Goal: Task Accomplishment & Management: Manage account settings

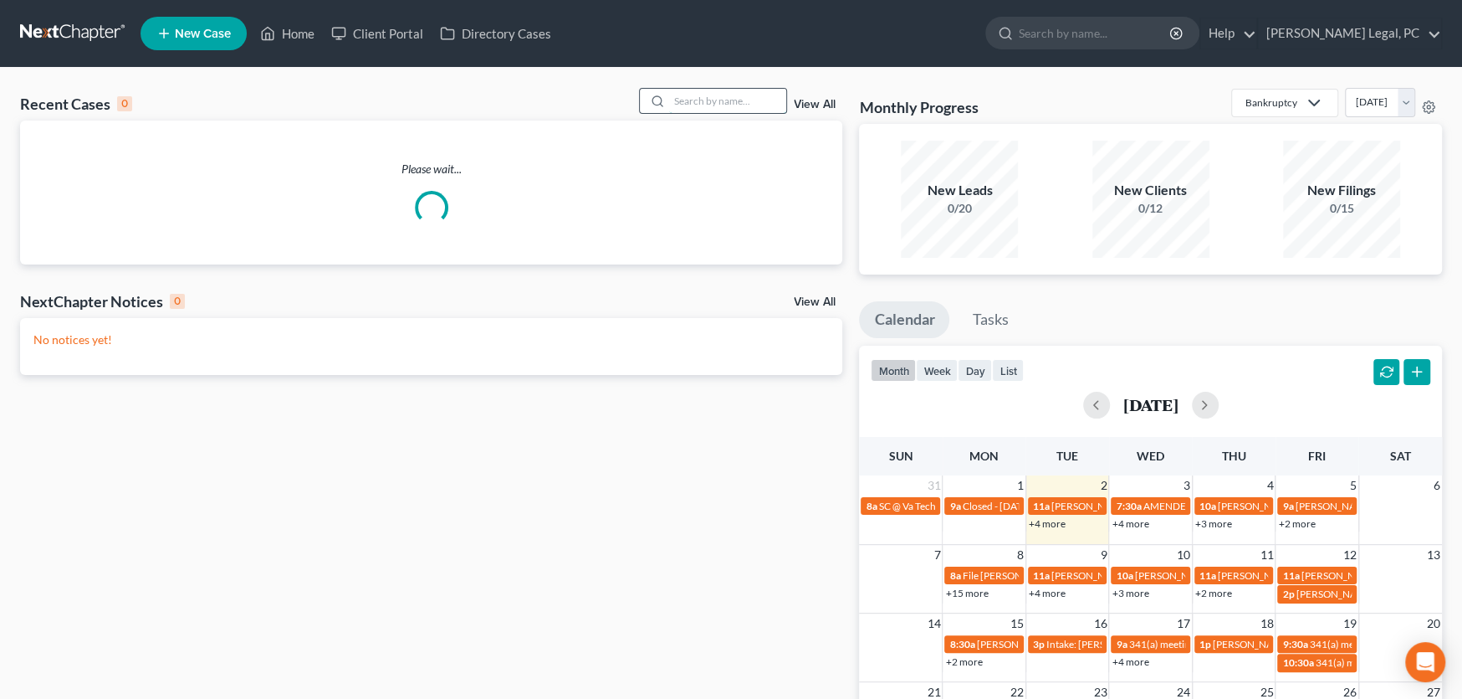
click at [707, 101] on input "search" at bounding box center [727, 101] width 117 height 24
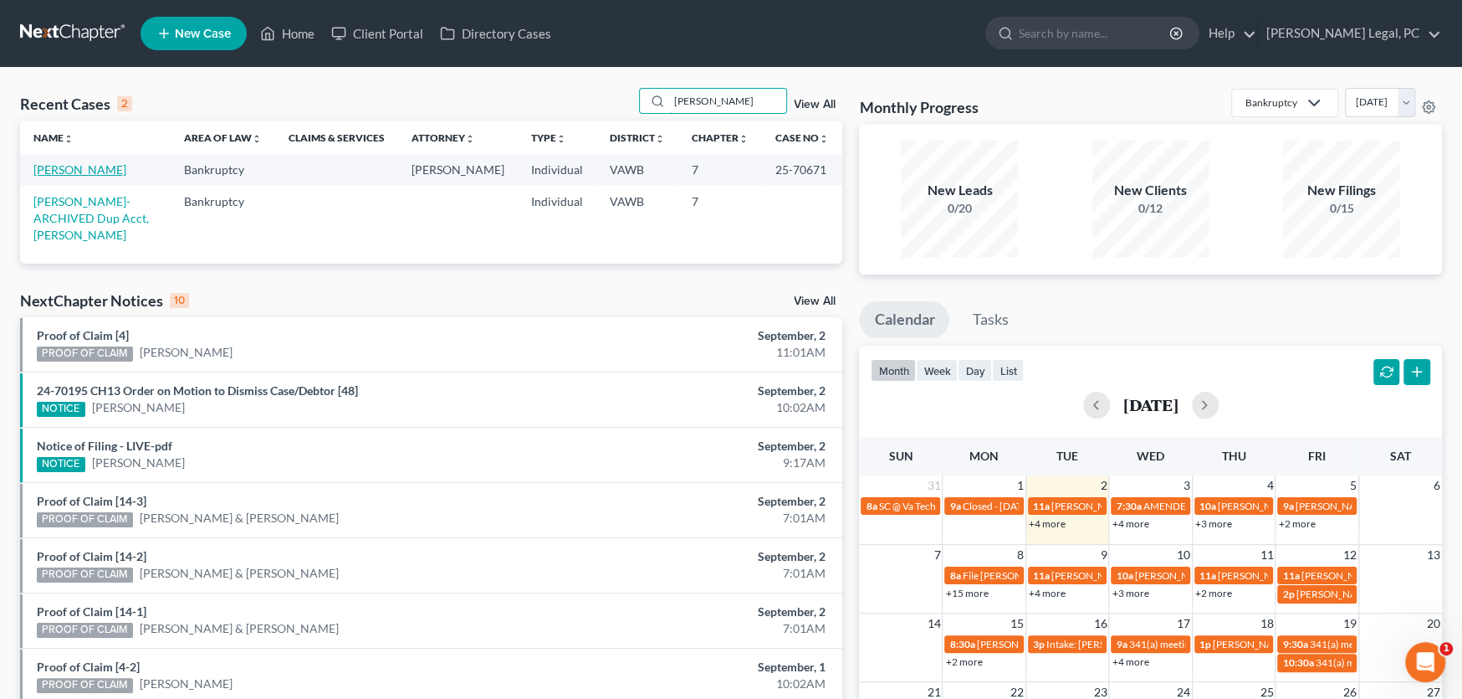
type input "cotter"
click at [66, 163] on link "[PERSON_NAME]" at bounding box center [79, 169] width 93 height 14
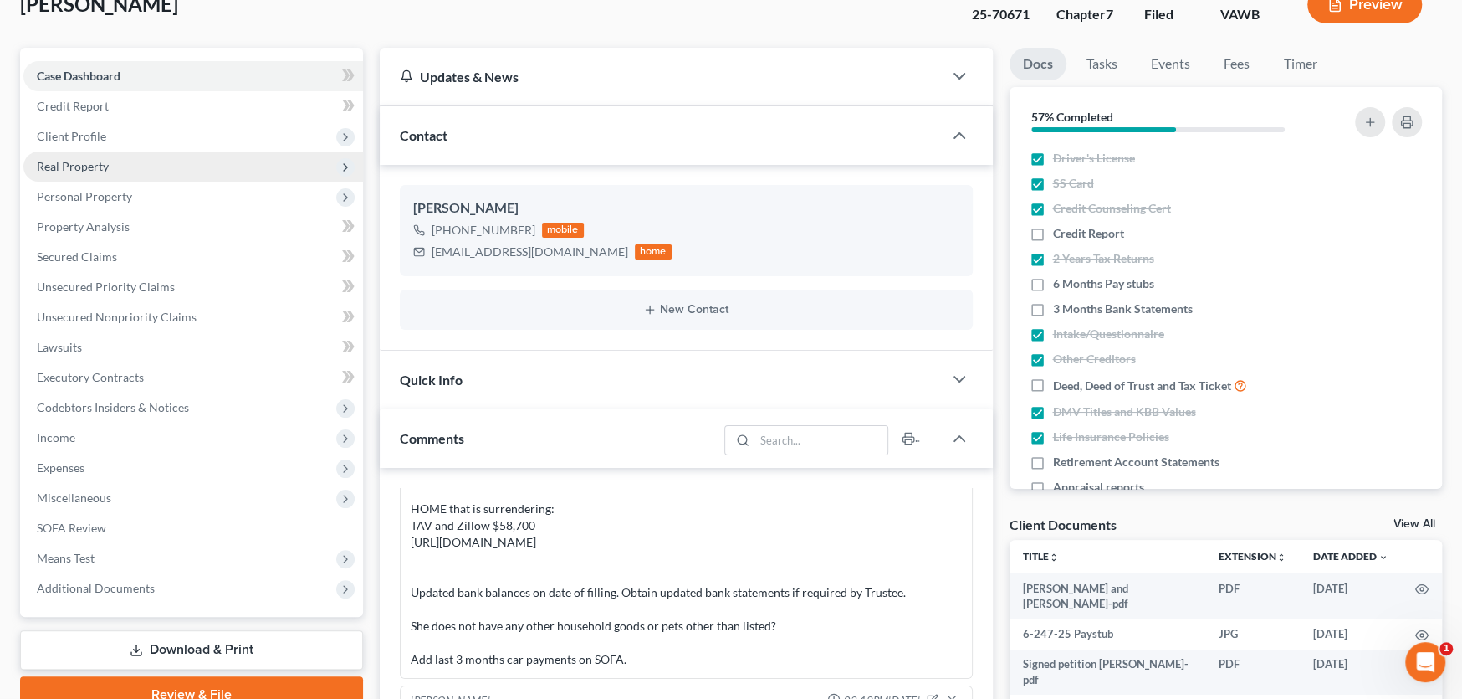
scroll to position [167, 0]
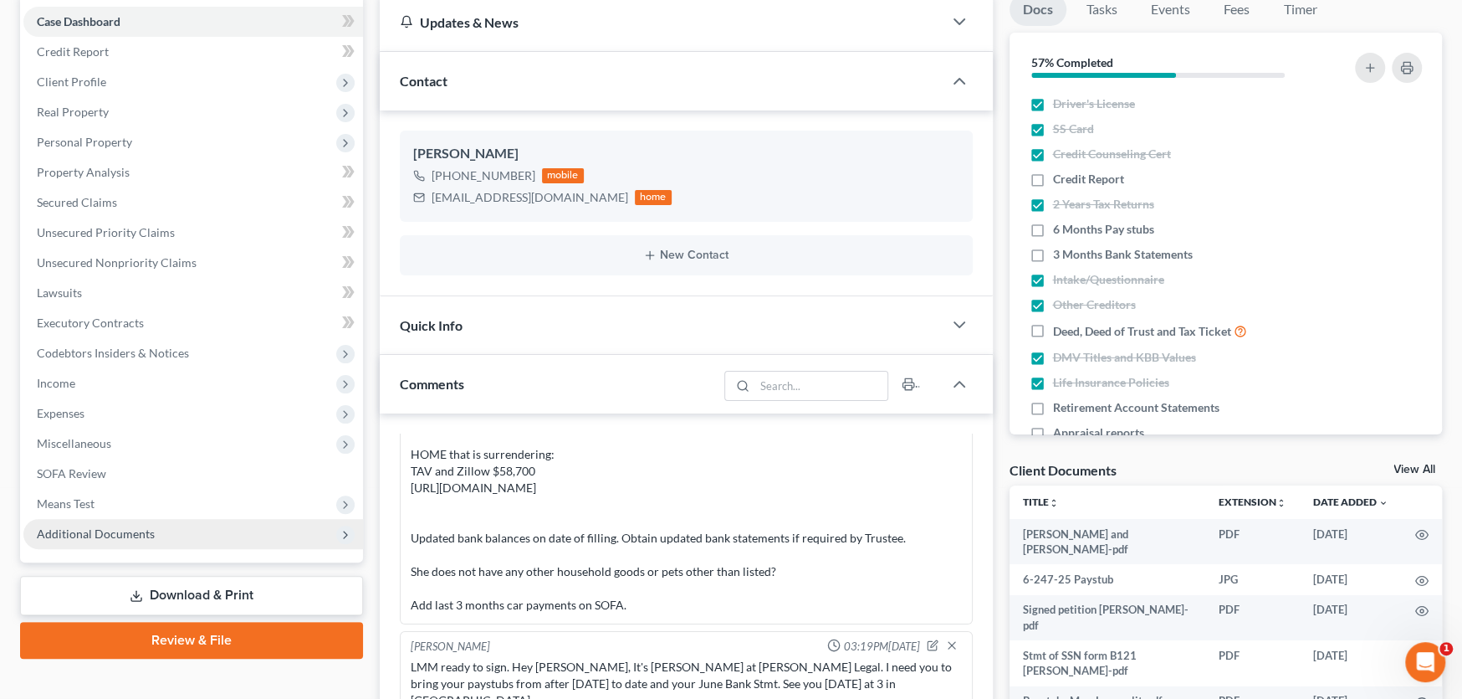
click at [156, 532] on span "Additional Documents" at bounding box center [193, 534] width 340 height 30
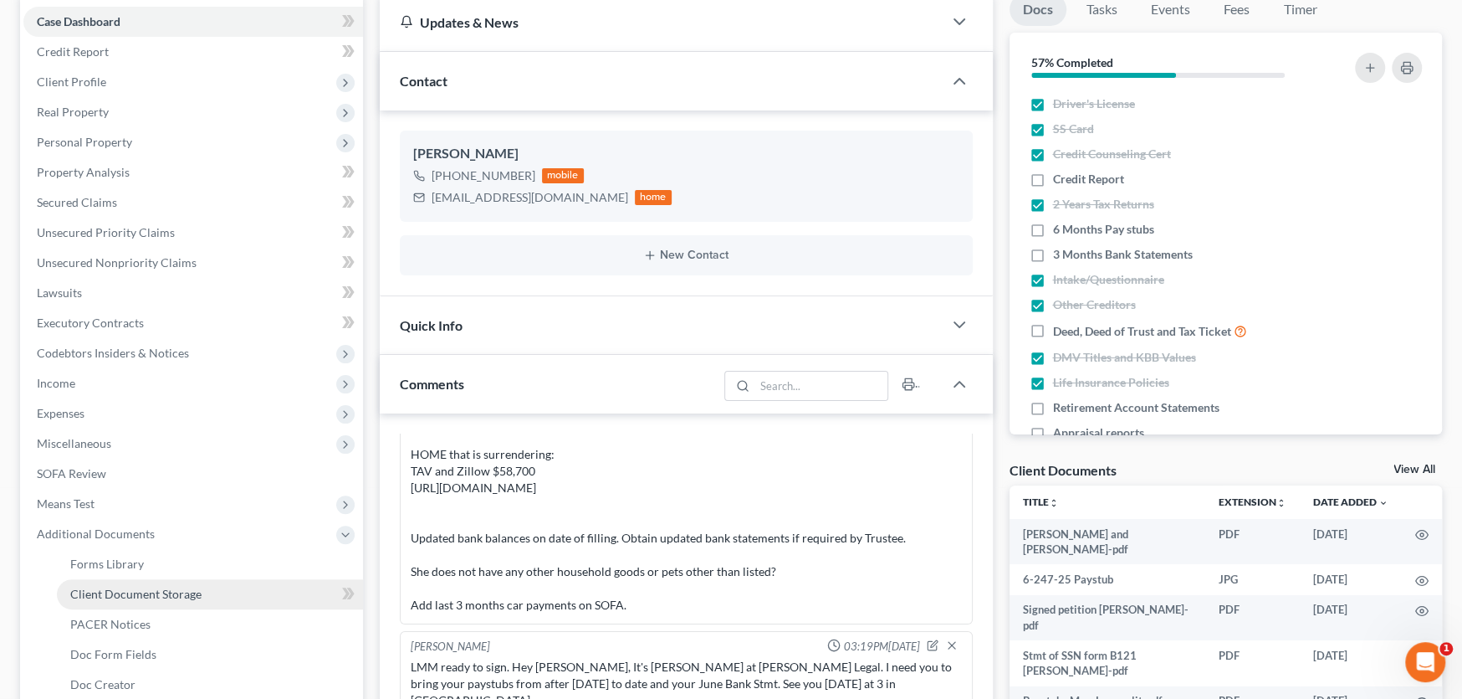
click at [170, 592] on span "Client Document Storage" at bounding box center [135, 593] width 131 height 14
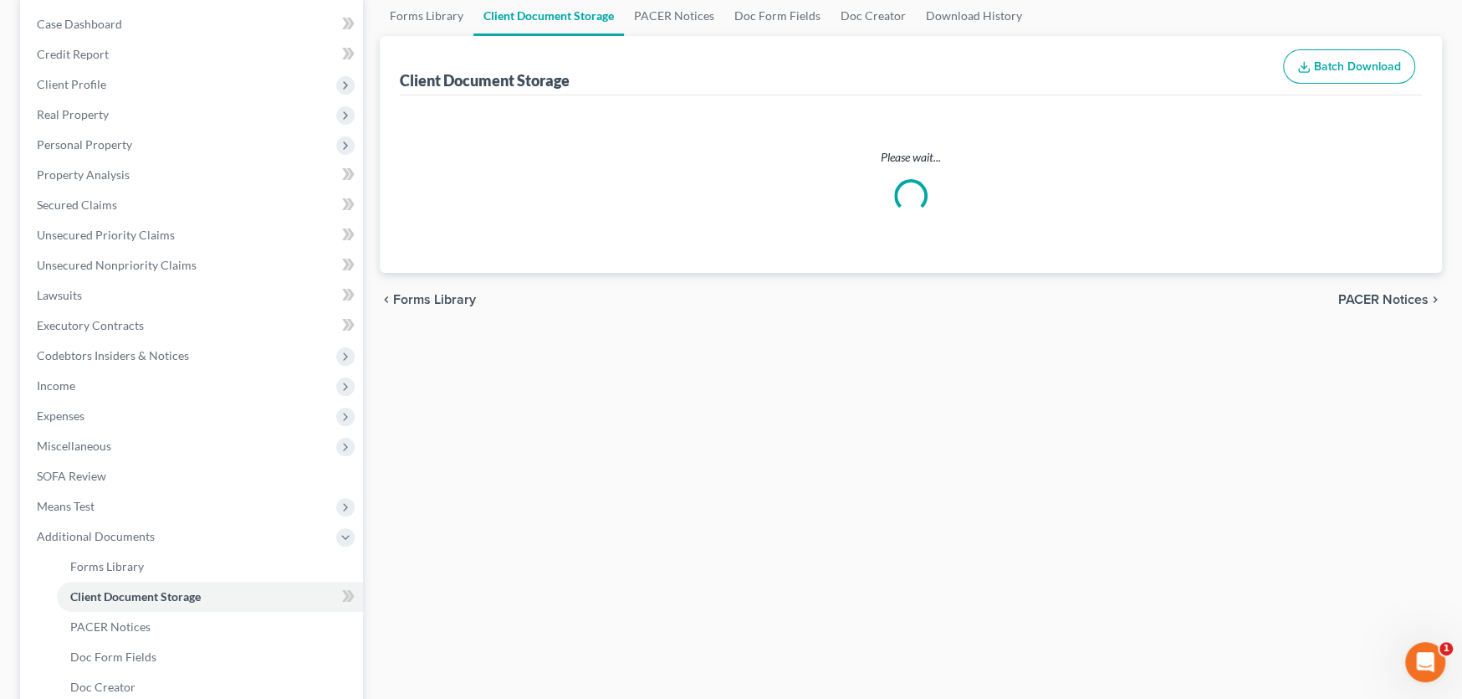
scroll to position [27, 0]
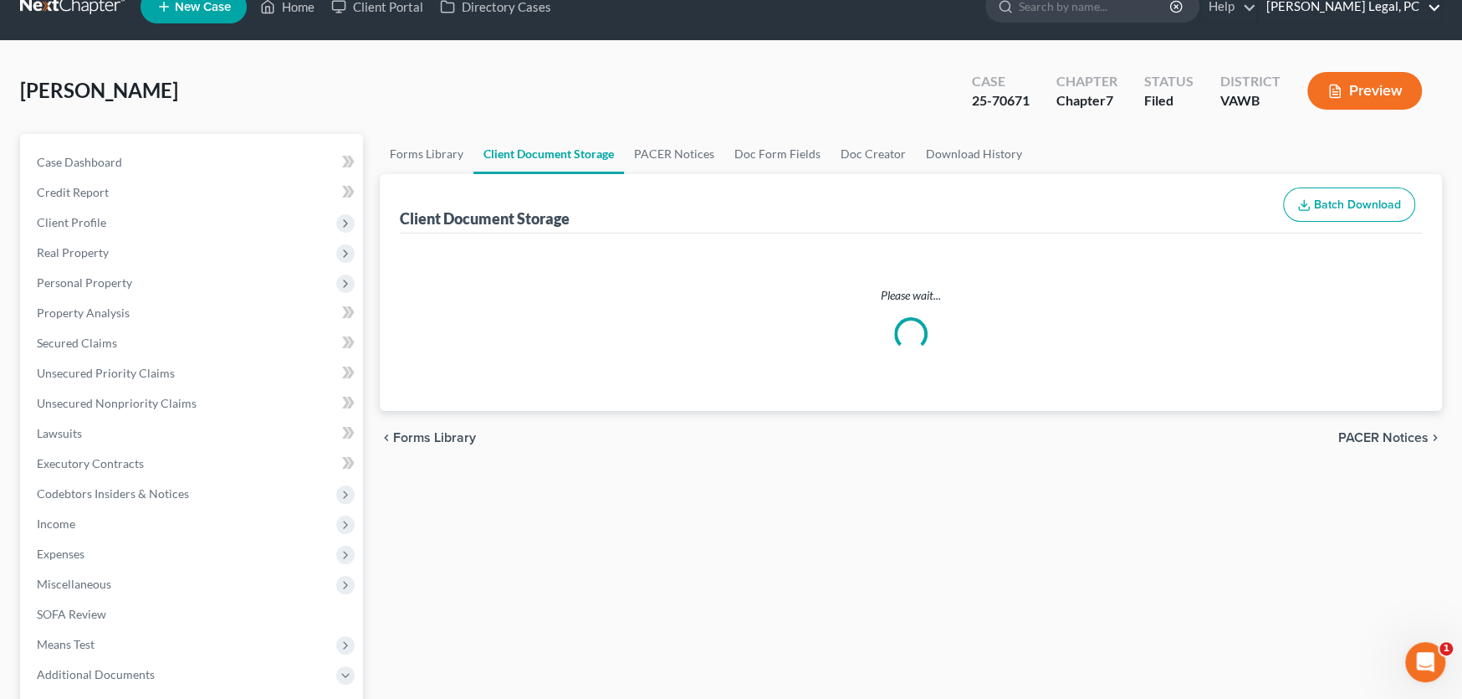
select select "0"
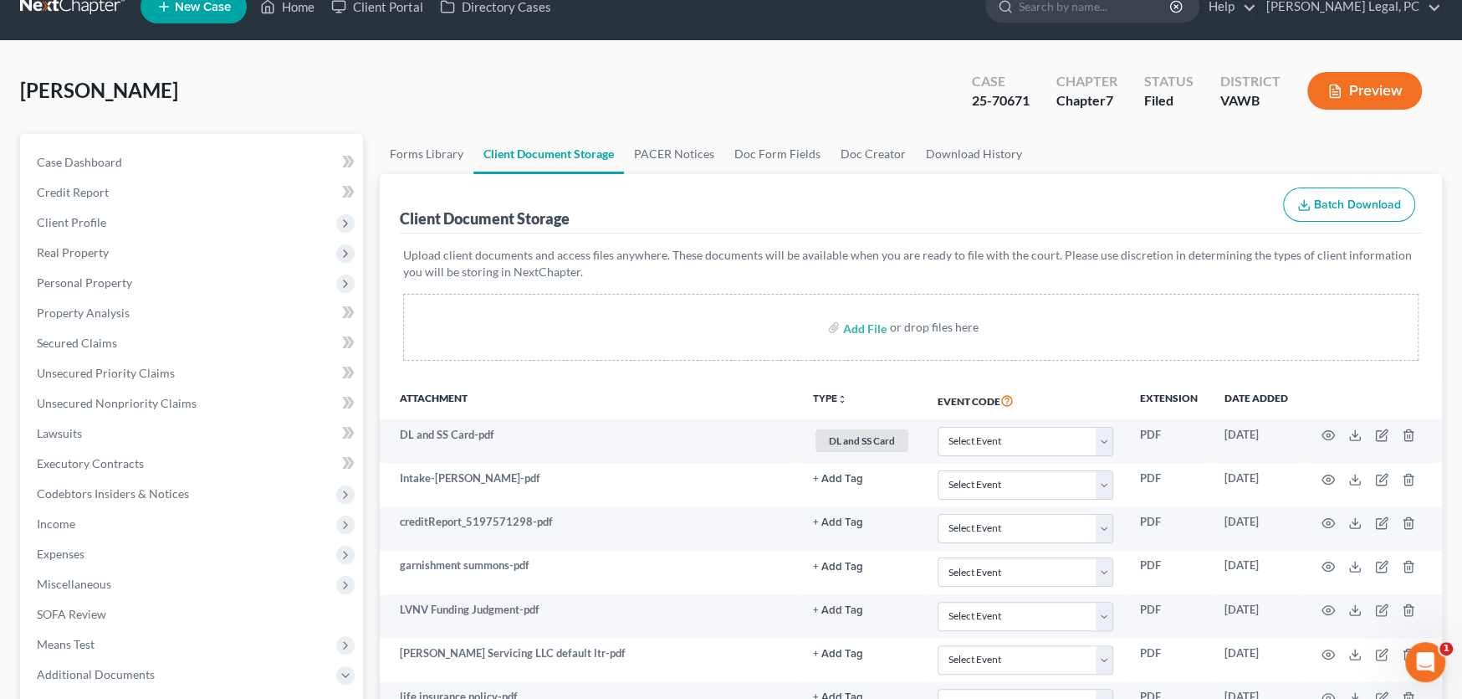
scroll to position [0, 0]
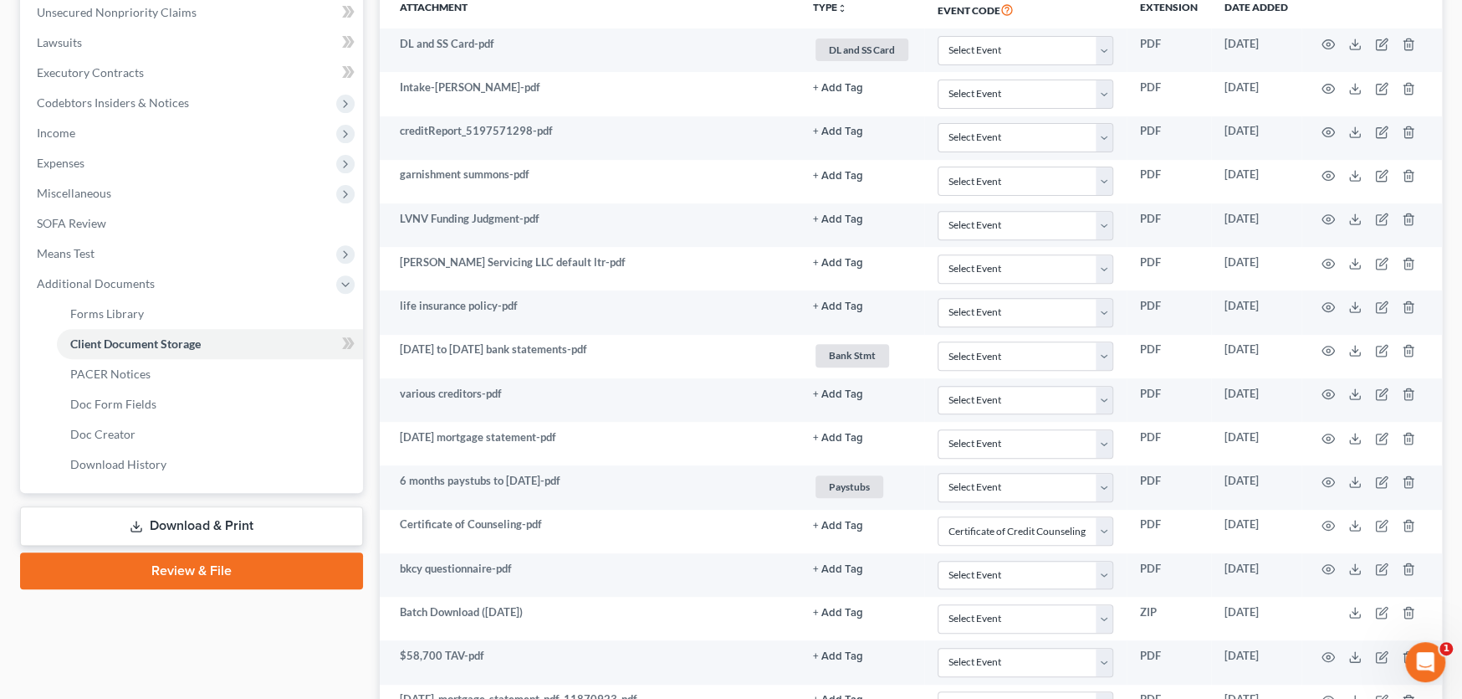
select select "0"
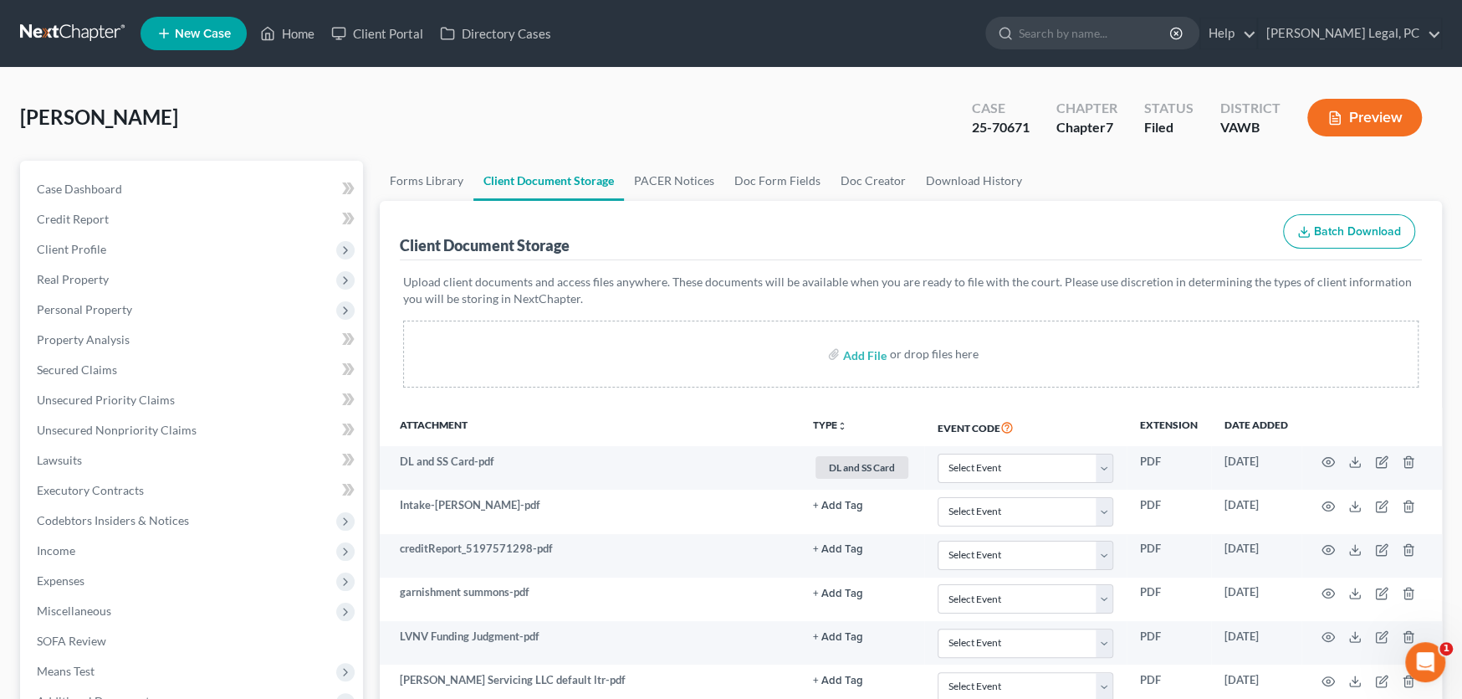
click at [746, 94] on div "Cotter, Lori Upgraded Case 25-70671 Chapter Chapter 7 Status Filed District VAW…" at bounding box center [731, 124] width 1422 height 73
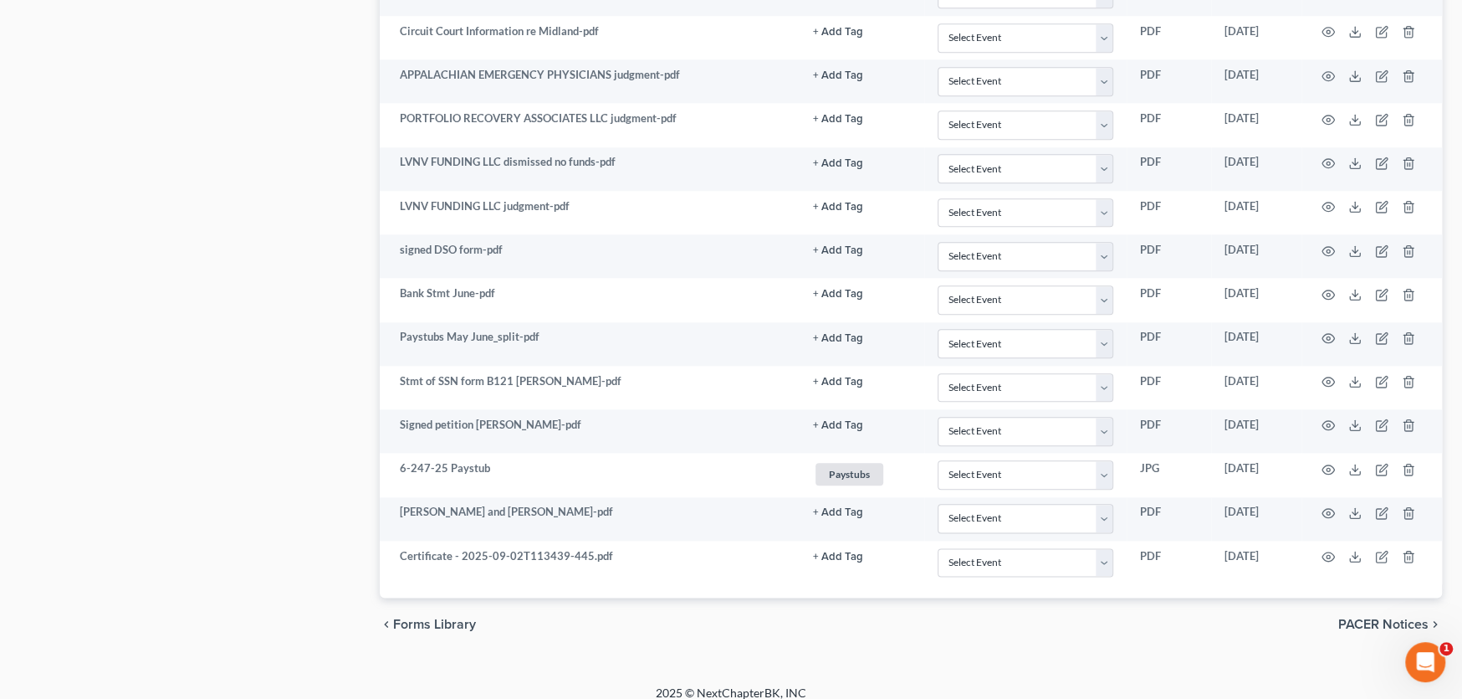
scroll to position [1357, 0]
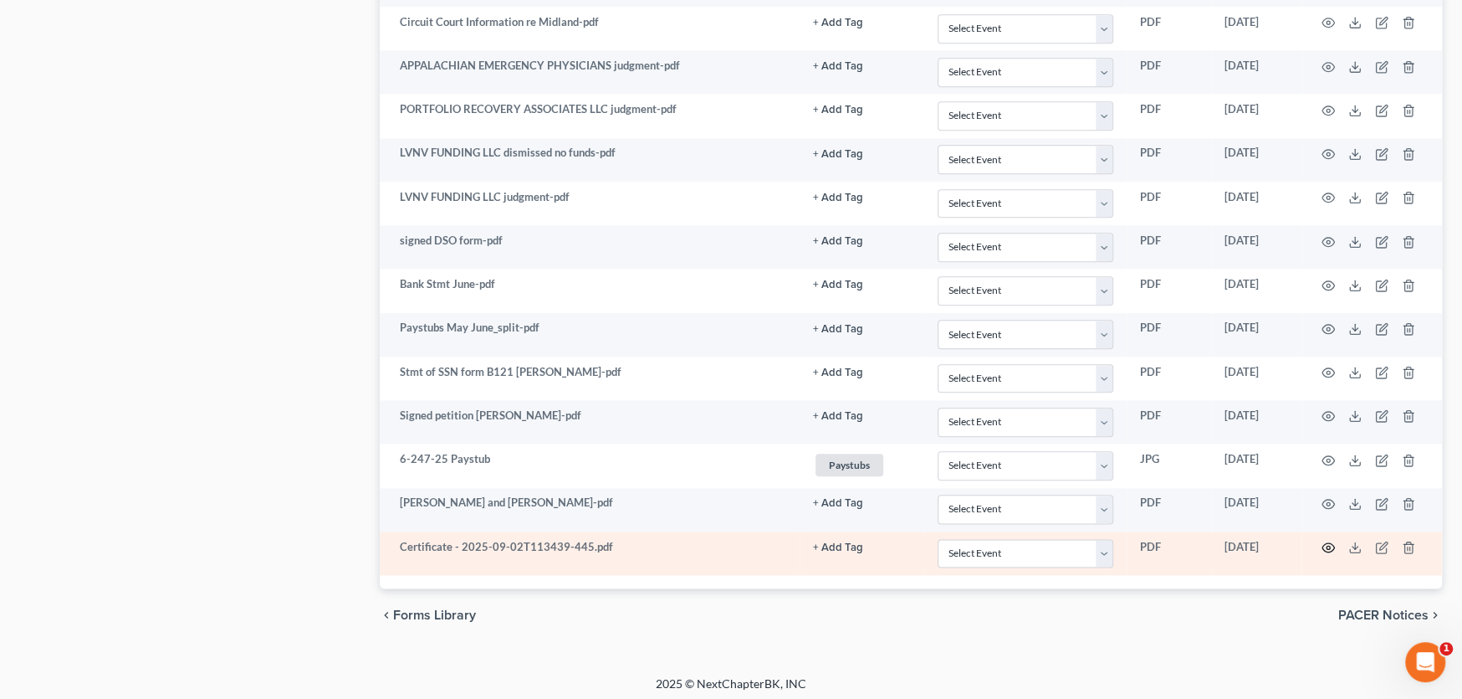
click at [1328, 540] on icon "button" at bounding box center [1328, 546] width 13 height 13
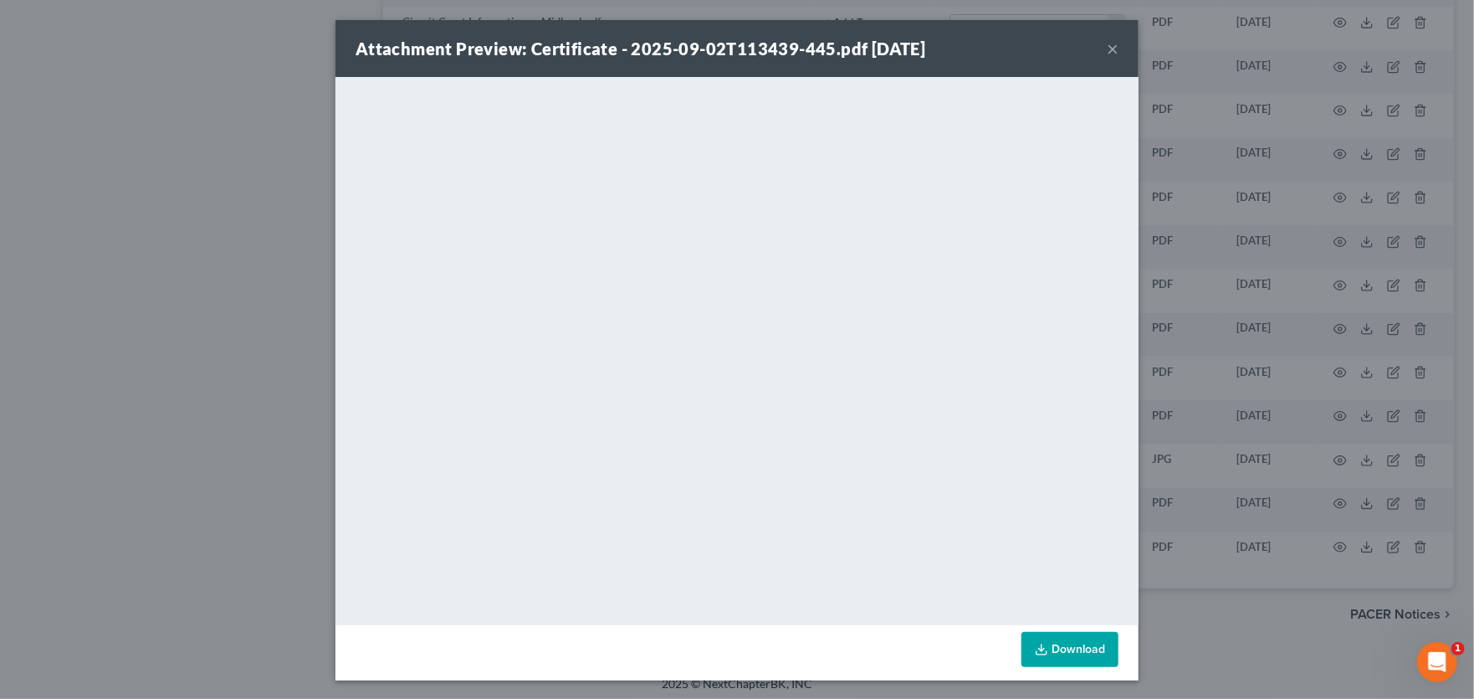
click at [1107, 44] on button "×" at bounding box center [1113, 48] width 12 height 20
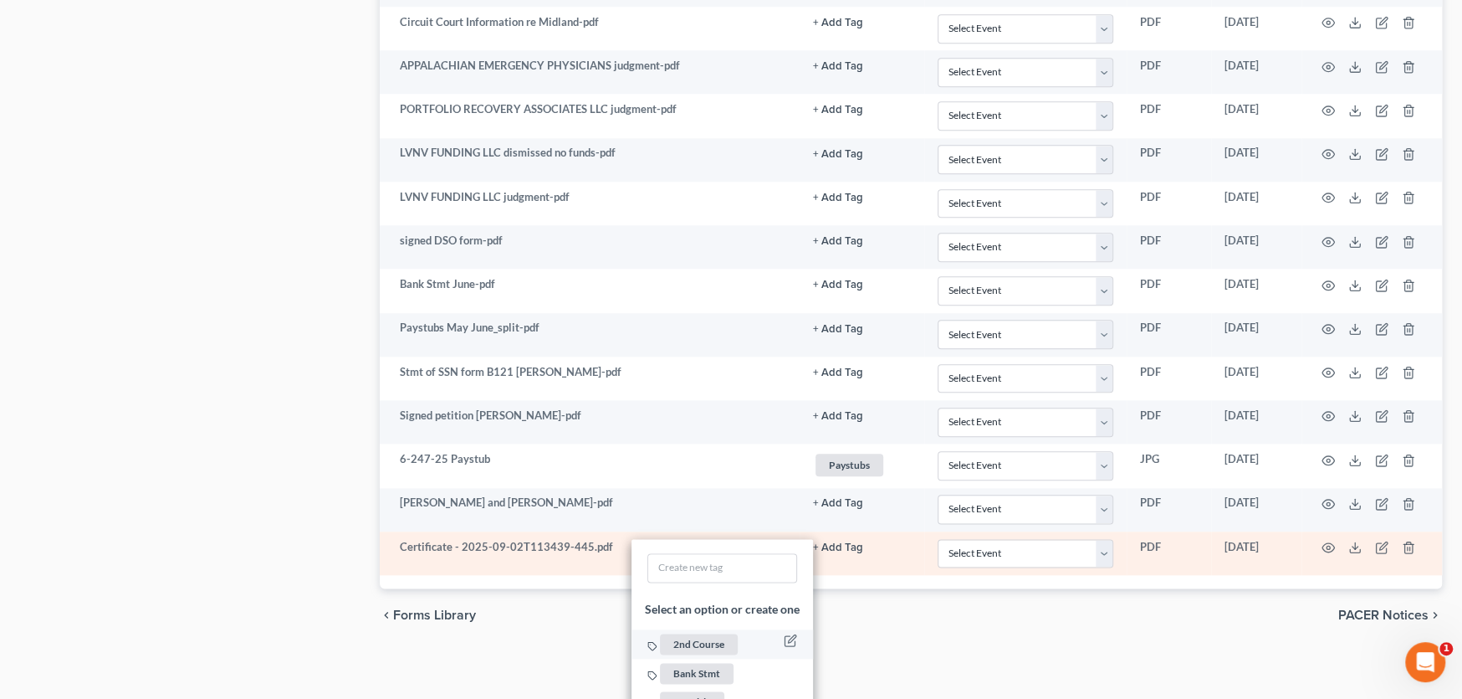
click at [703, 642] on span "2nd Course" at bounding box center [699, 643] width 78 height 21
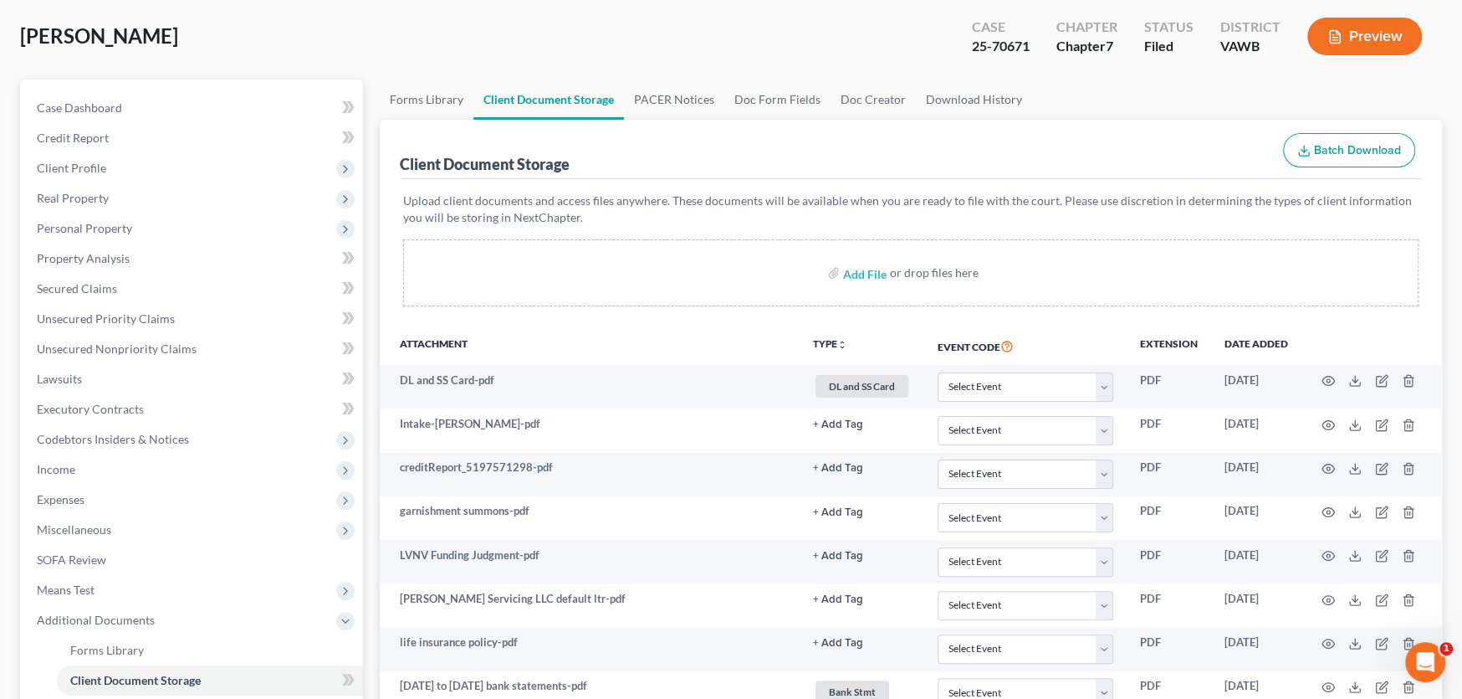
scroll to position [0, 0]
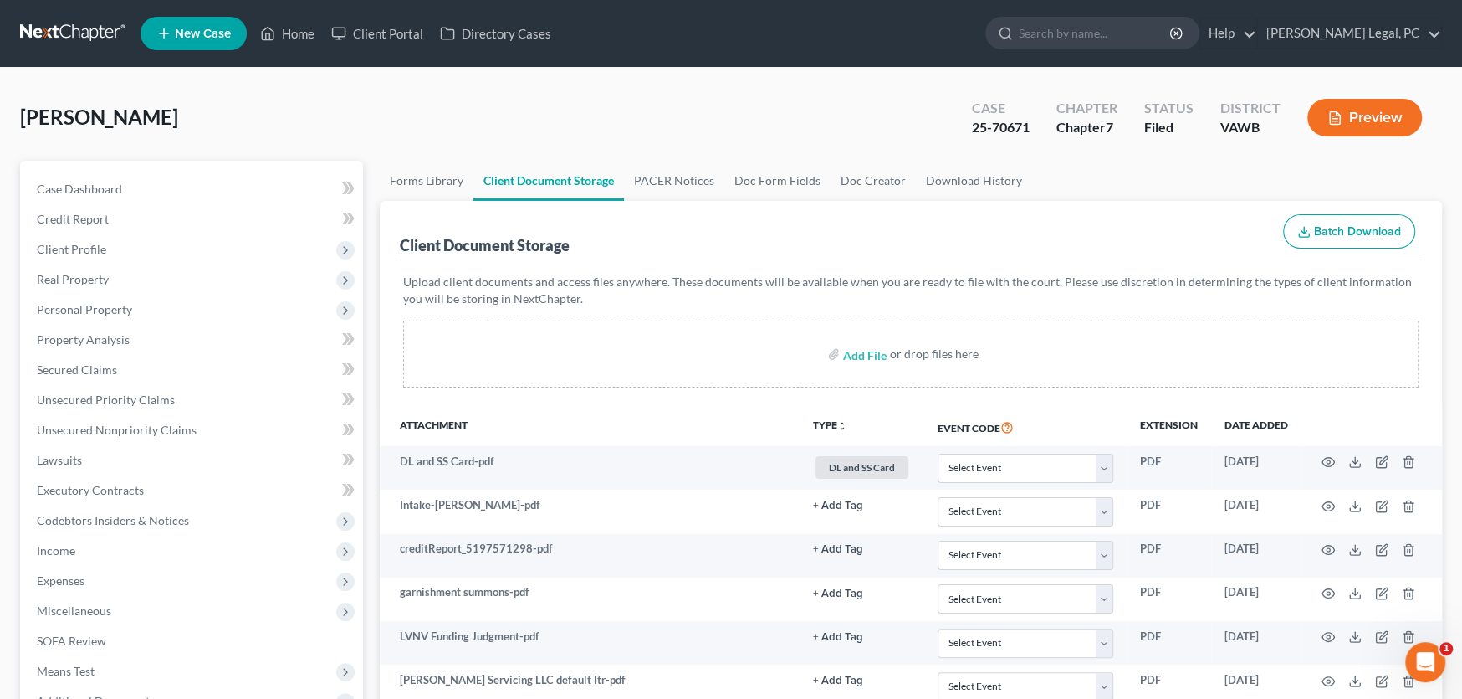
click at [63, 25] on link at bounding box center [73, 33] width 107 height 30
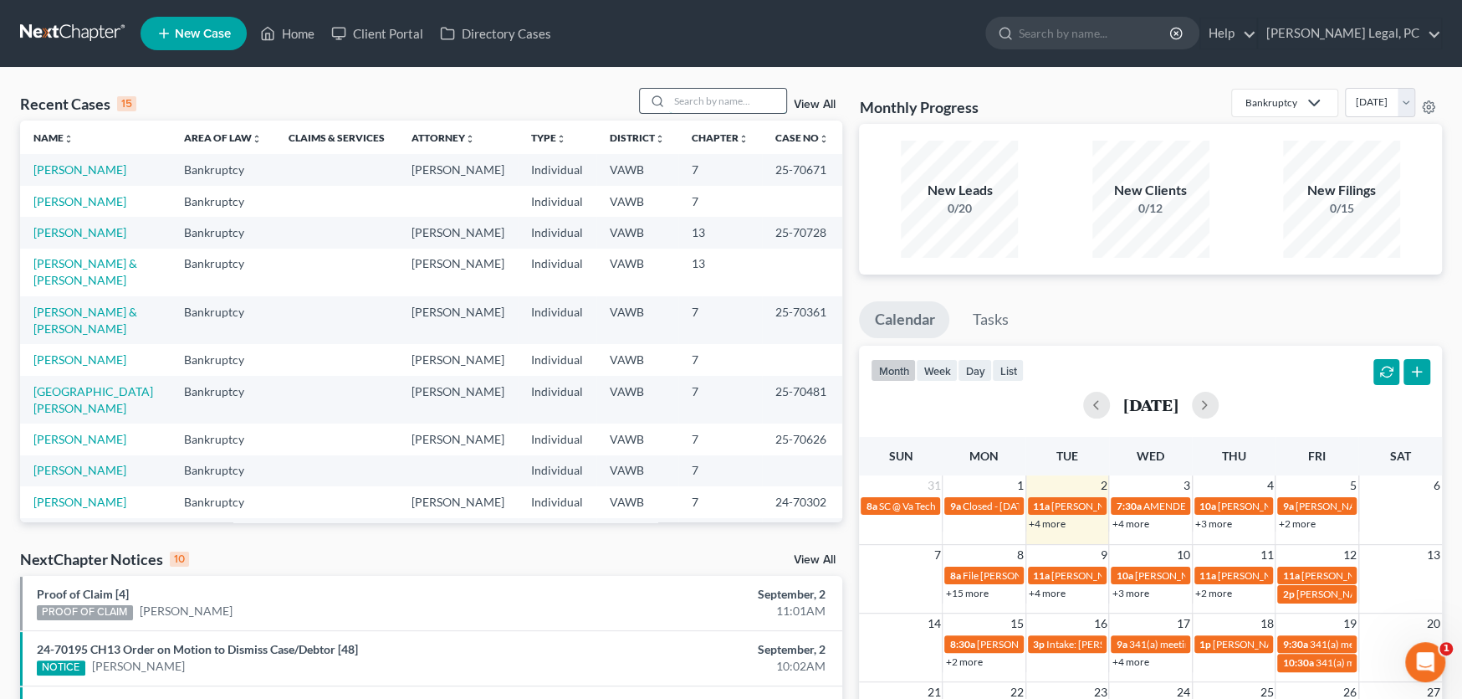
click at [683, 105] on input "search" at bounding box center [727, 101] width 117 height 24
type input "bland"
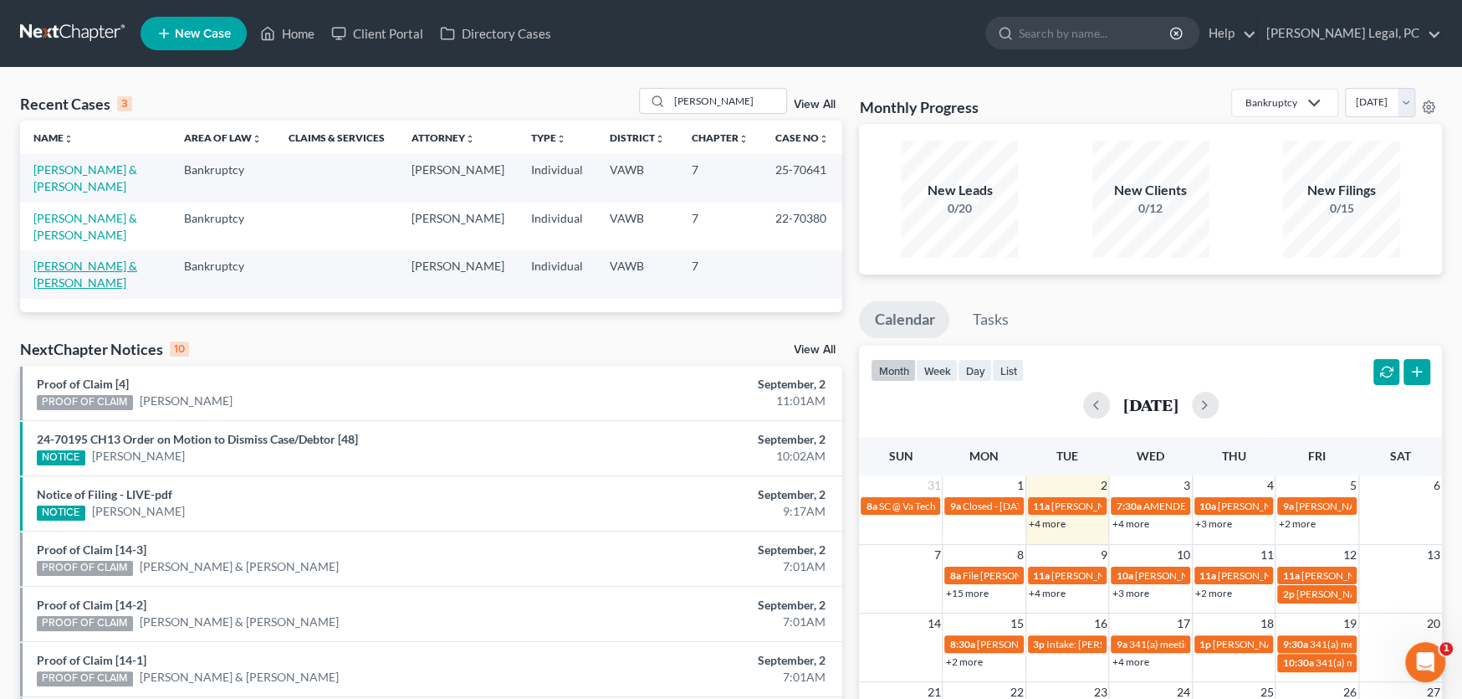
click at [137, 259] on link "[PERSON_NAME] & [PERSON_NAME]" at bounding box center [85, 274] width 104 height 31
select select "10"
select select "4"
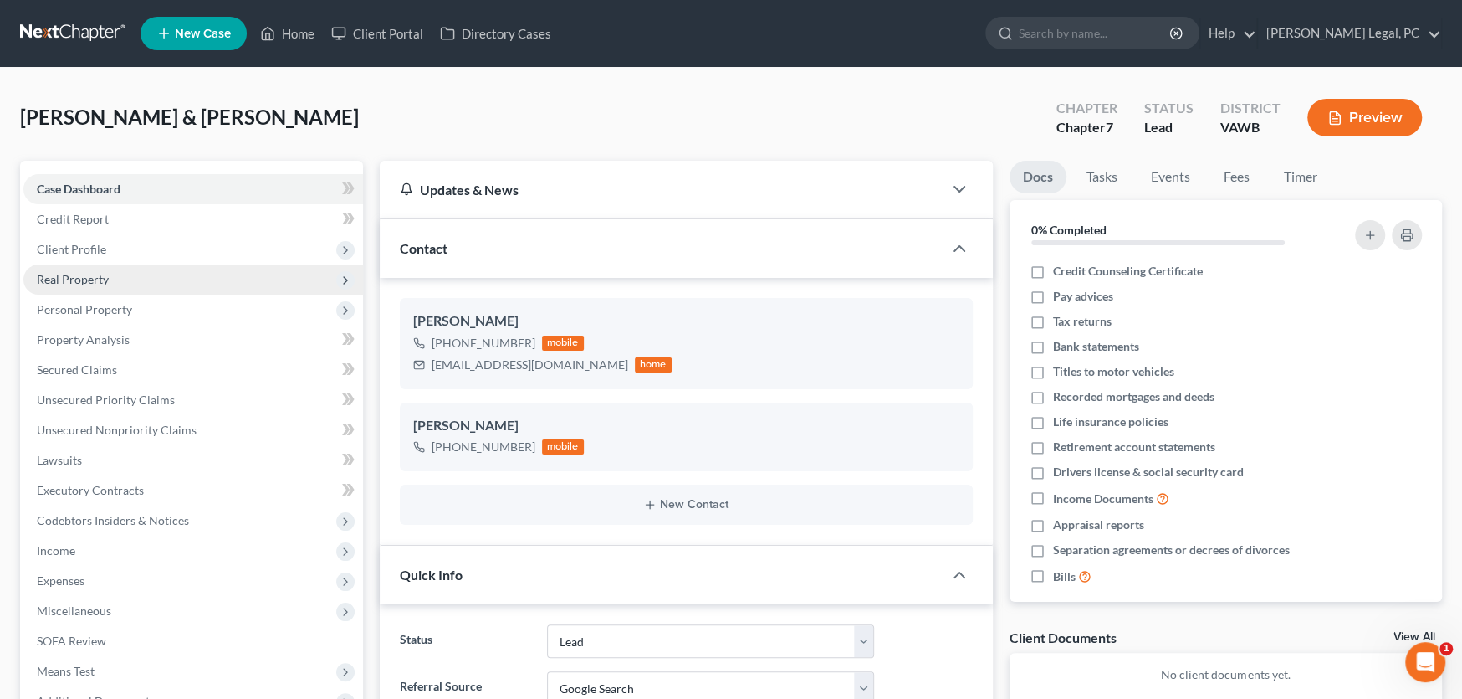
click at [91, 275] on span "Real Property" at bounding box center [73, 279] width 72 height 14
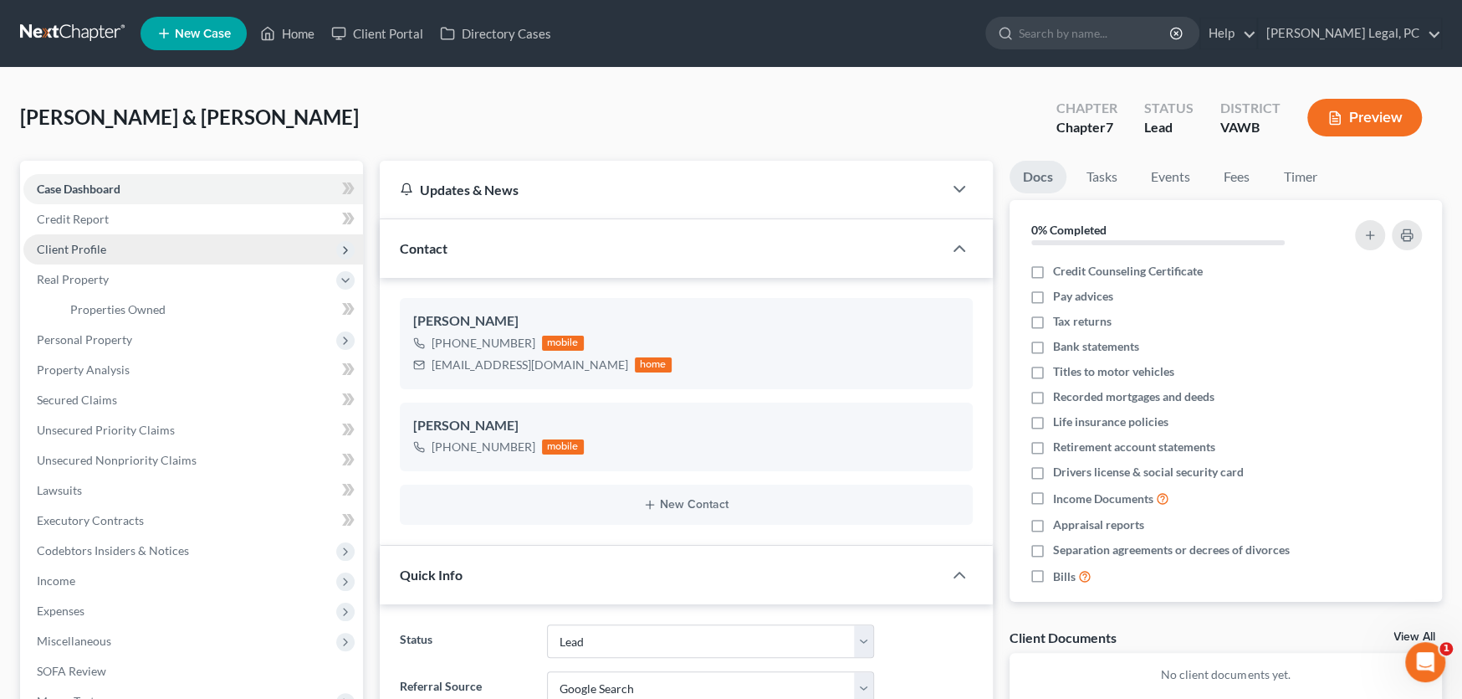
click at [80, 248] on span "Client Profile" at bounding box center [71, 249] width 69 height 14
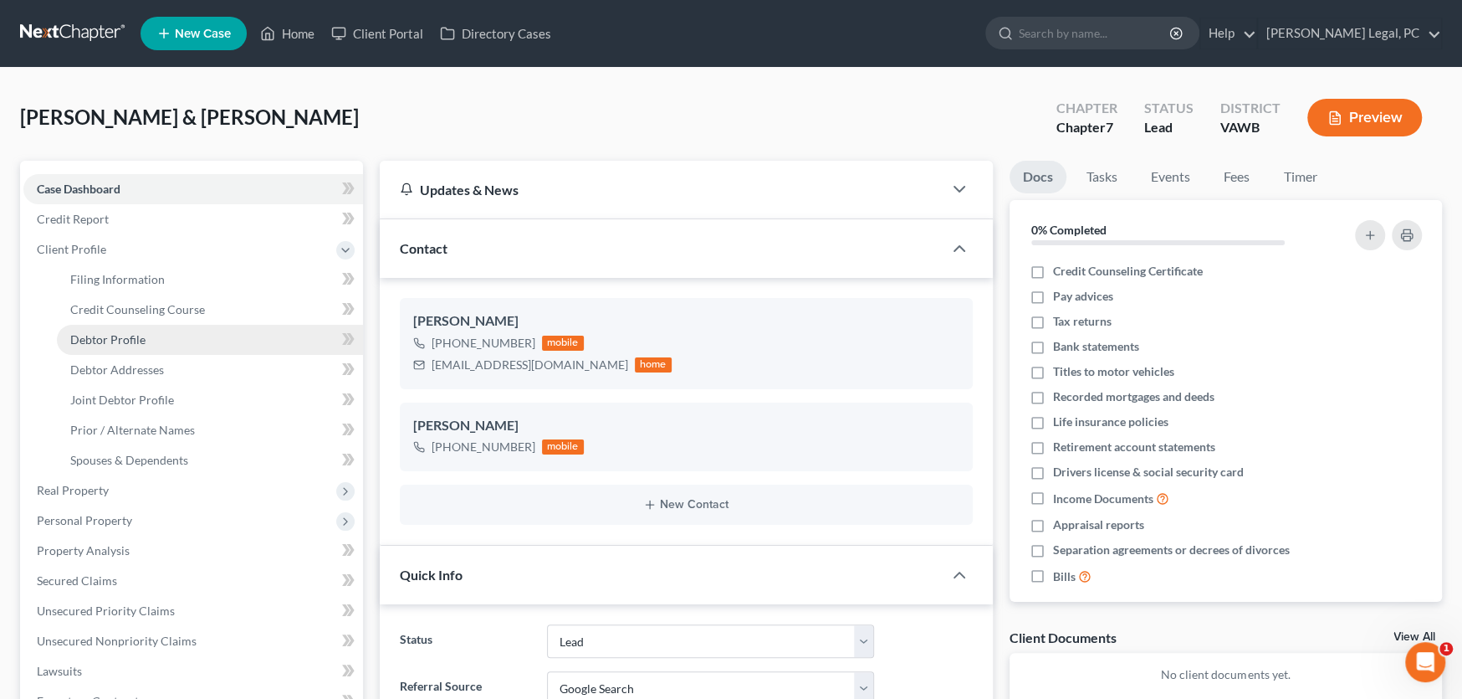
click at [140, 335] on span "Debtor Profile" at bounding box center [107, 339] width 75 height 14
select select "1"
select select "2"
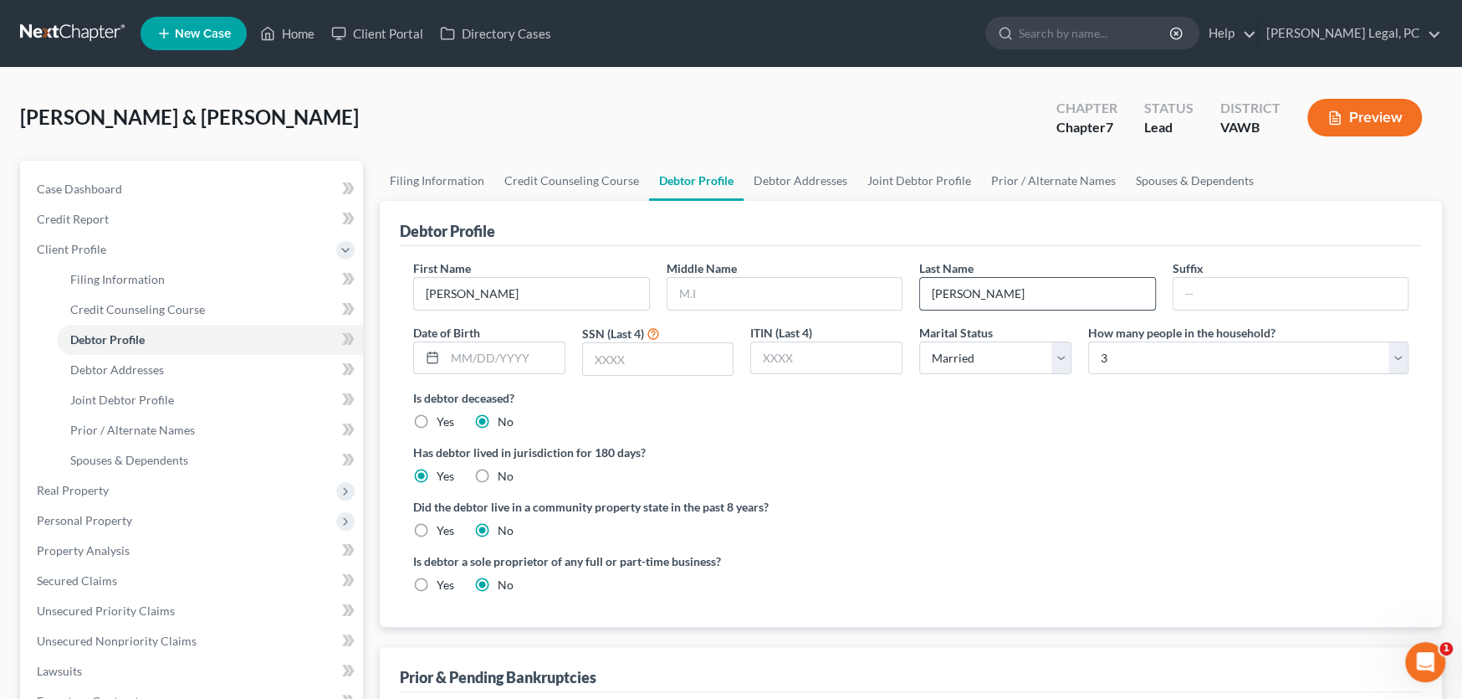
click at [995, 286] on input "[PERSON_NAME]" at bounding box center [1037, 294] width 235 height 32
type input "Bland-Dup Acct ARHIVED"
click at [49, 182] on span "Case Dashboard" at bounding box center [79, 189] width 85 height 14
select select "4"
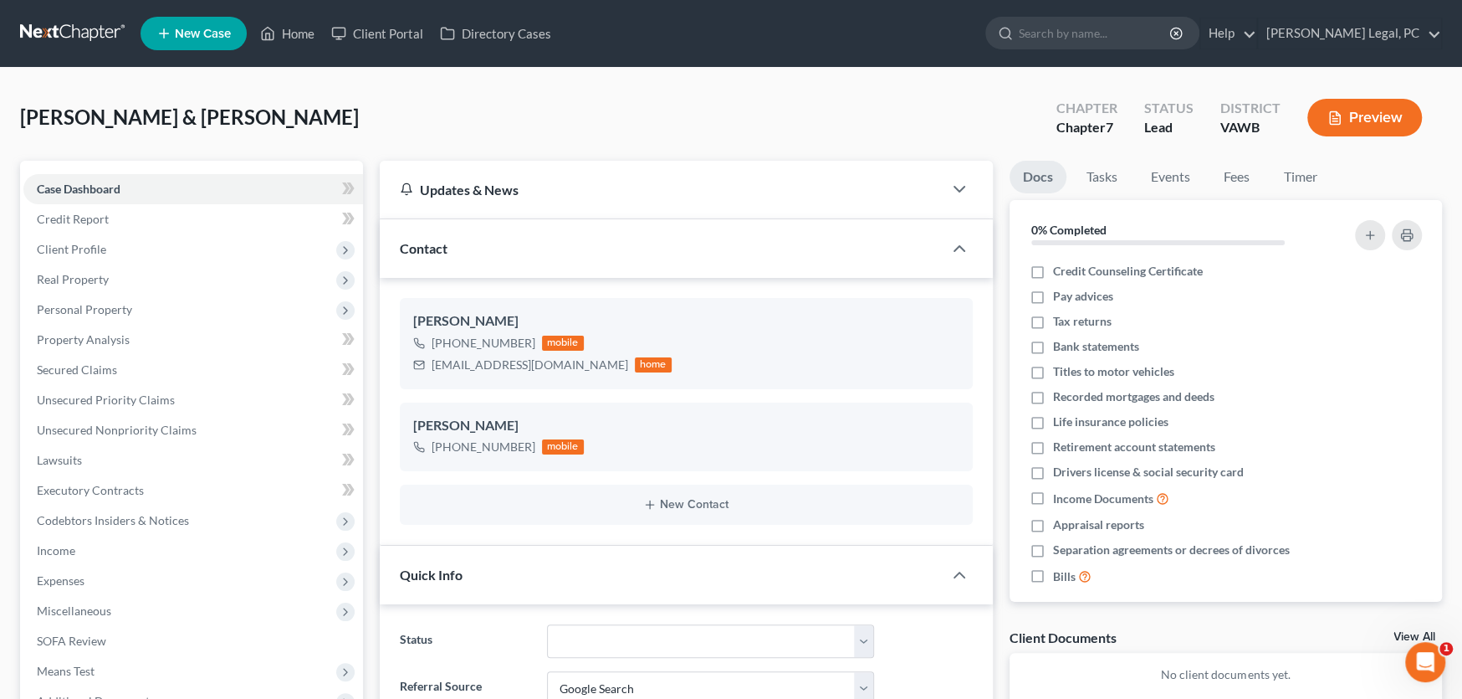
click at [59, 21] on link at bounding box center [73, 33] width 107 height 30
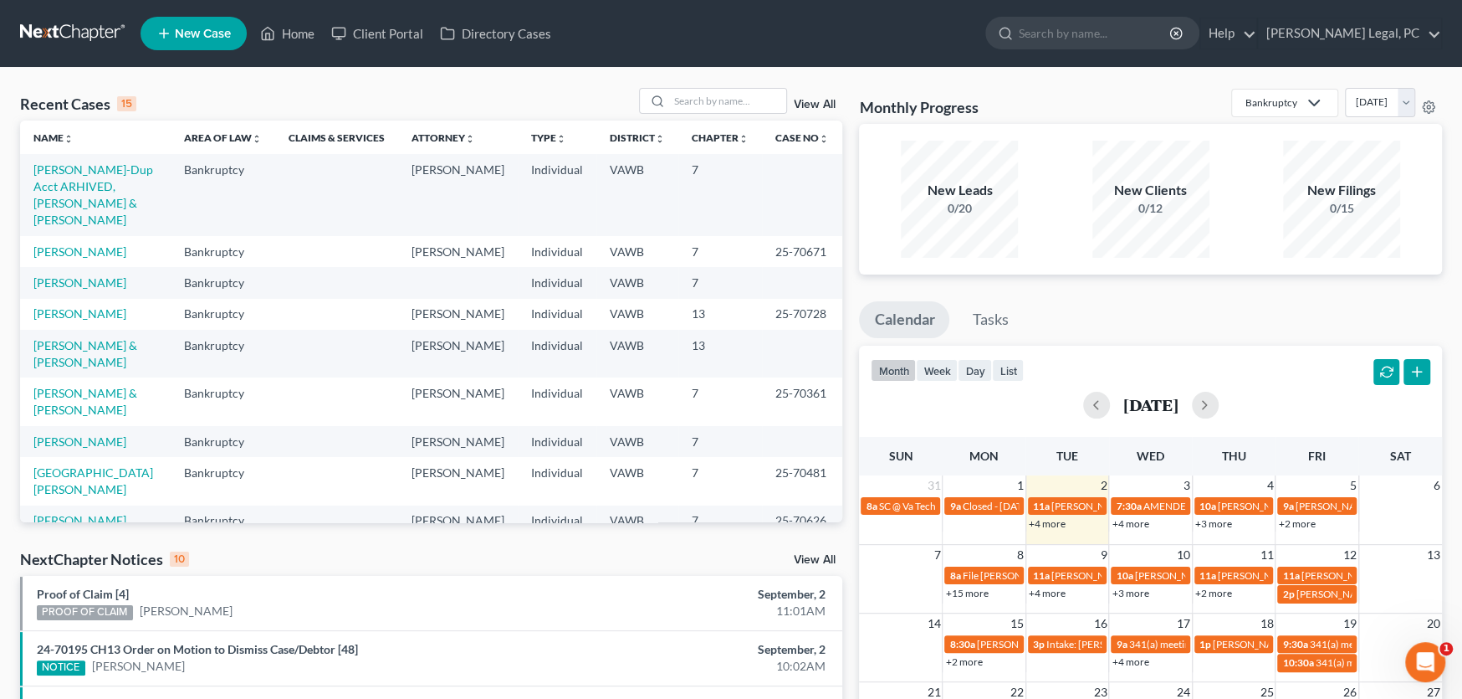
click at [814, 103] on link "View All" at bounding box center [815, 105] width 42 height 12
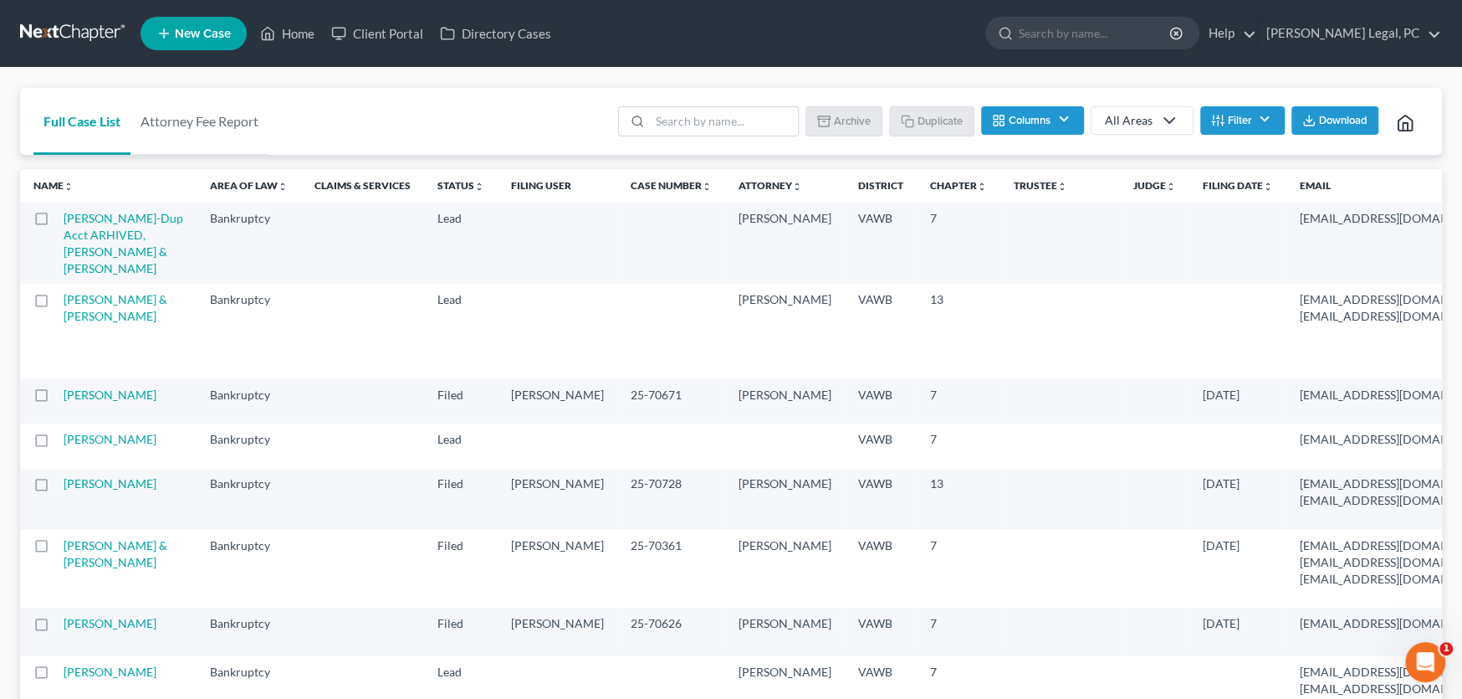
click at [57, 223] on label at bounding box center [57, 223] width 0 height 0
click at [64, 221] on input "checkbox" at bounding box center [69, 215] width 11 height 11
click at [821, 119] on icon "button" at bounding box center [826, 120] width 13 height 13
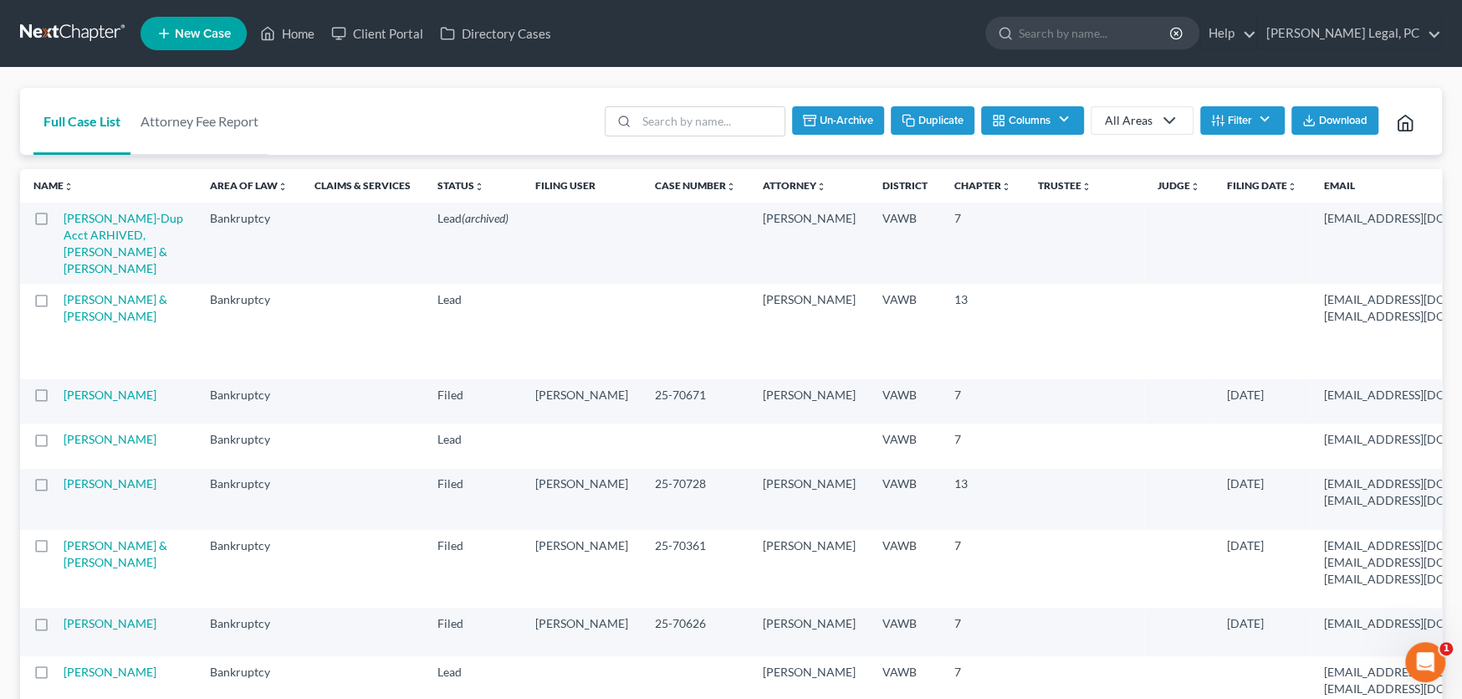
checkbox input "false"
click at [689, 122] on input "search" at bounding box center [724, 121] width 148 height 28
type input "archived"
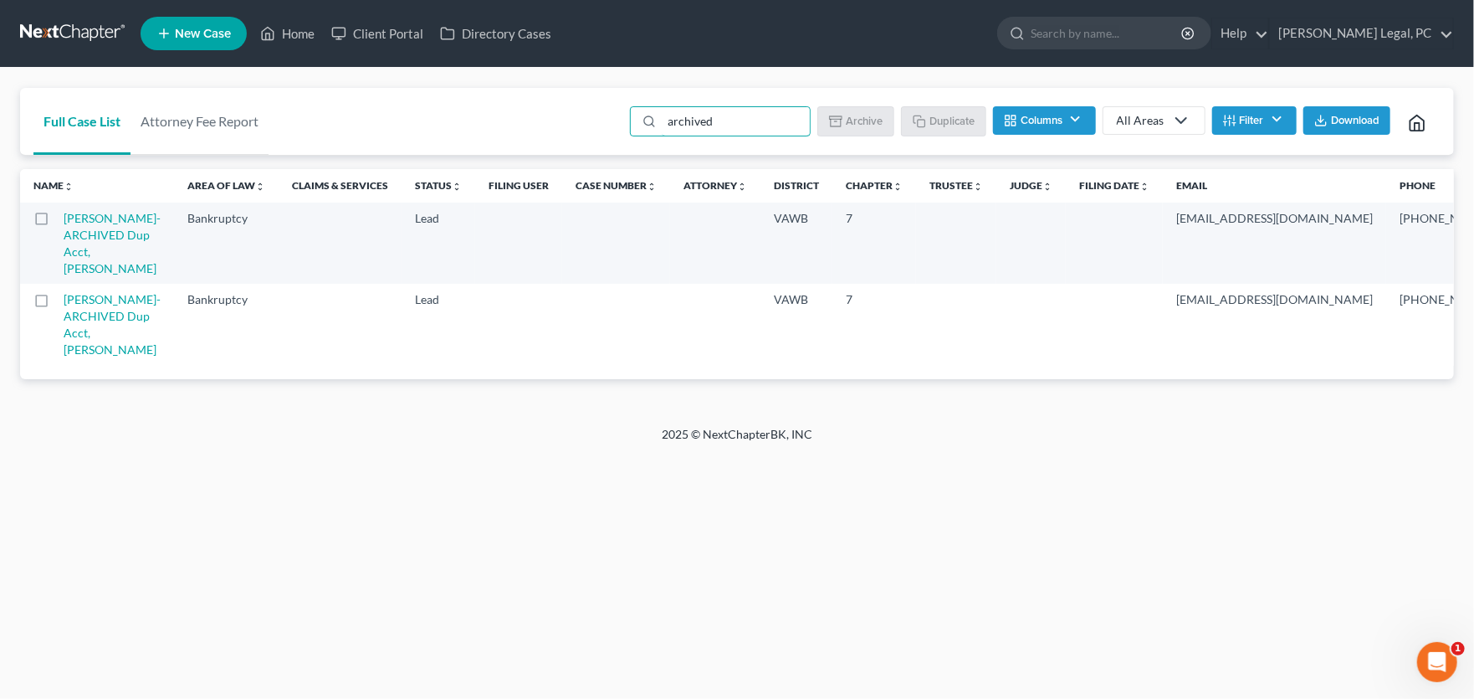
click at [57, 223] on label at bounding box center [57, 223] width 0 height 0
click at [64, 219] on input "checkbox" at bounding box center [69, 215] width 11 height 11
checkbox input "true"
click at [57, 304] on label at bounding box center [57, 304] width 0 height 0
click at [64, 300] on input "checkbox" at bounding box center [69, 296] width 11 height 11
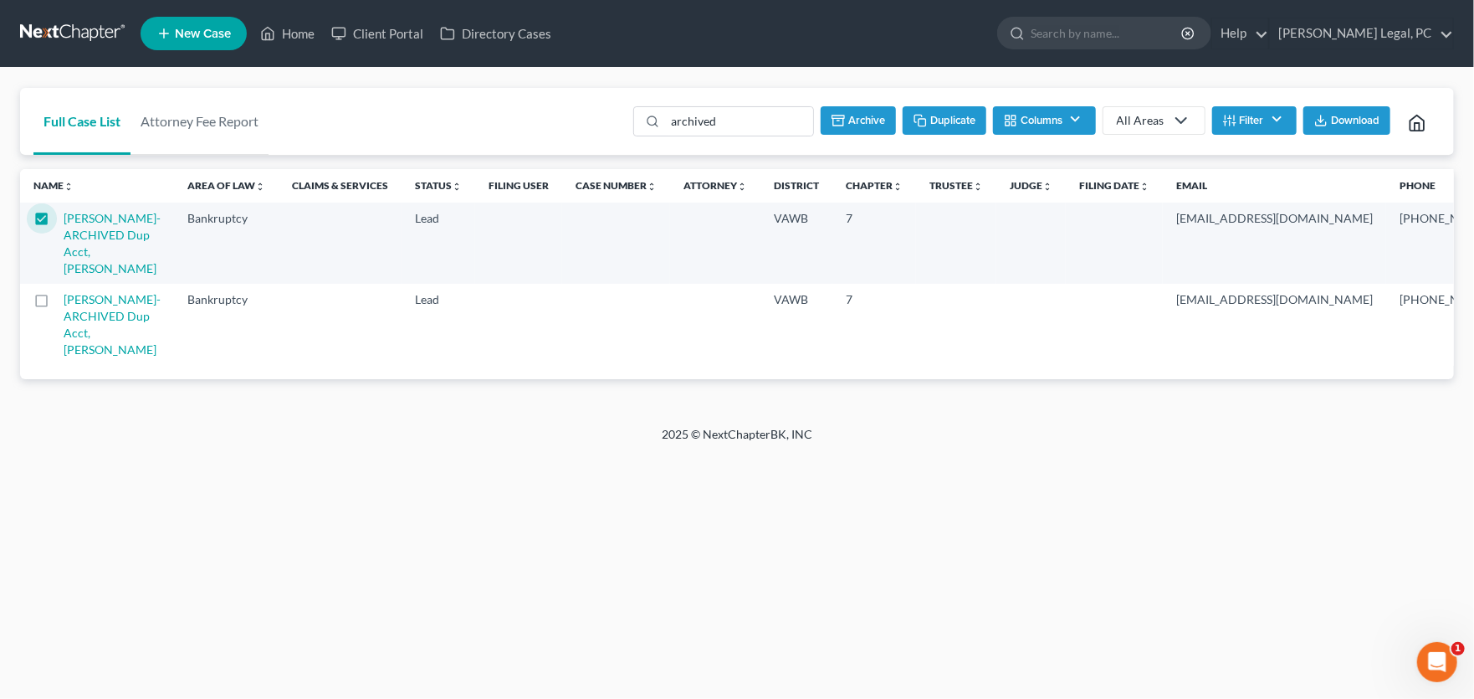
checkbox input "true"
click at [869, 119] on button "Archive" at bounding box center [856, 120] width 75 height 28
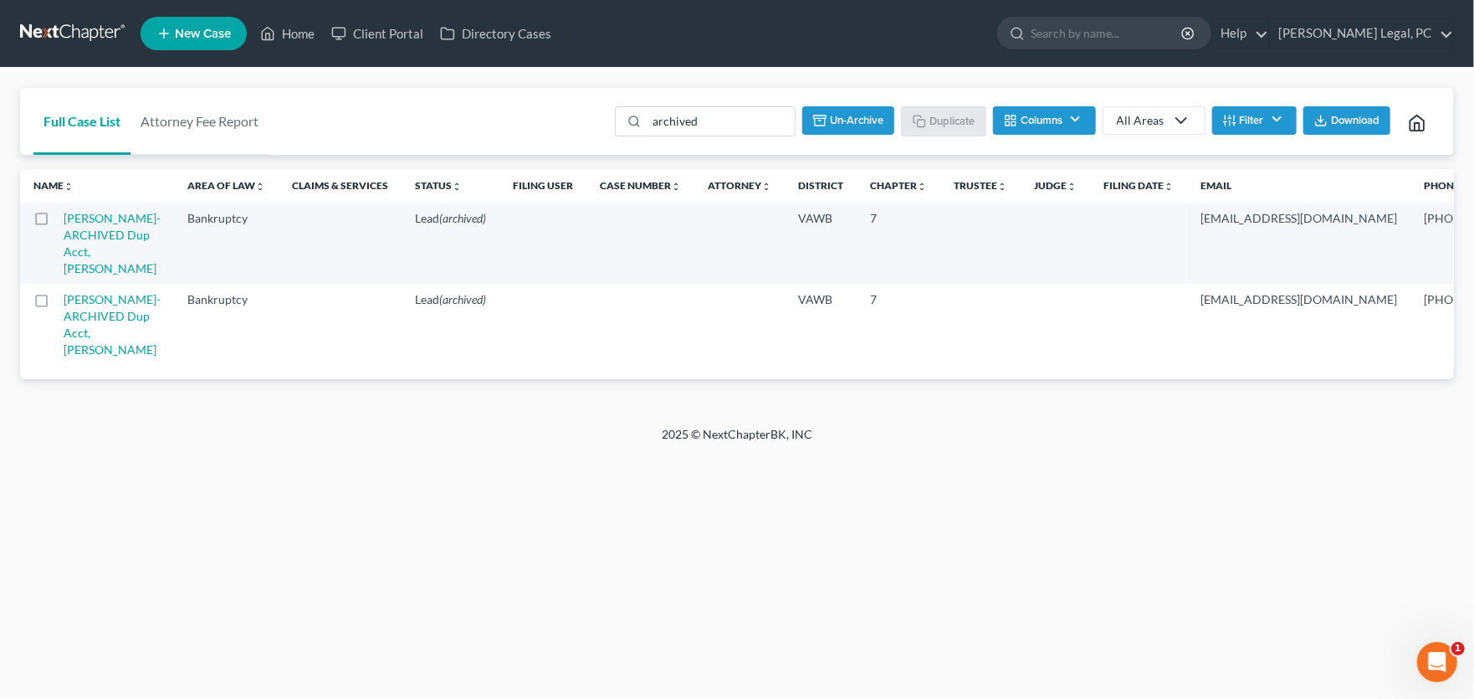
checkbox input "false"
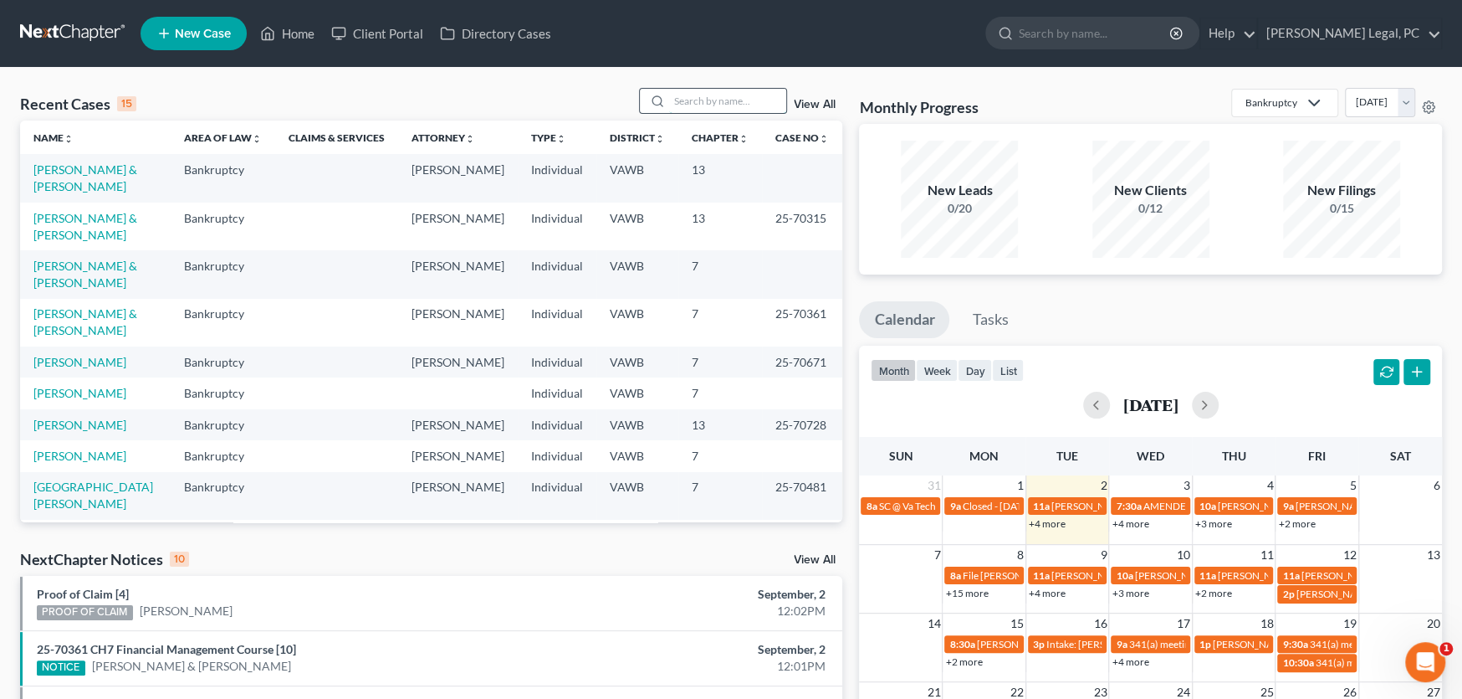
click at [710, 106] on input "search" at bounding box center [727, 101] width 117 height 24
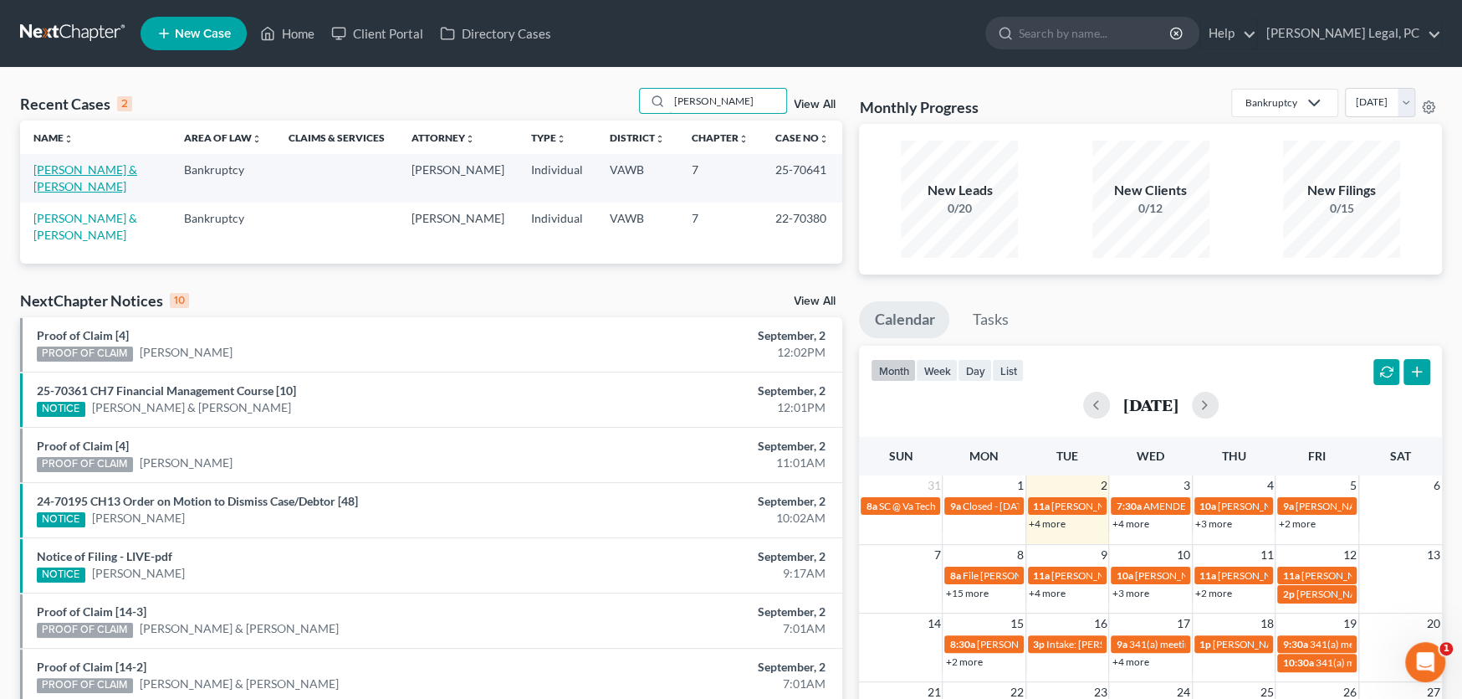
type input "[PERSON_NAME]"
click at [113, 171] on link "[PERSON_NAME] & [PERSON_NAME]" at bounding box center [85, 177] width 104 height 31
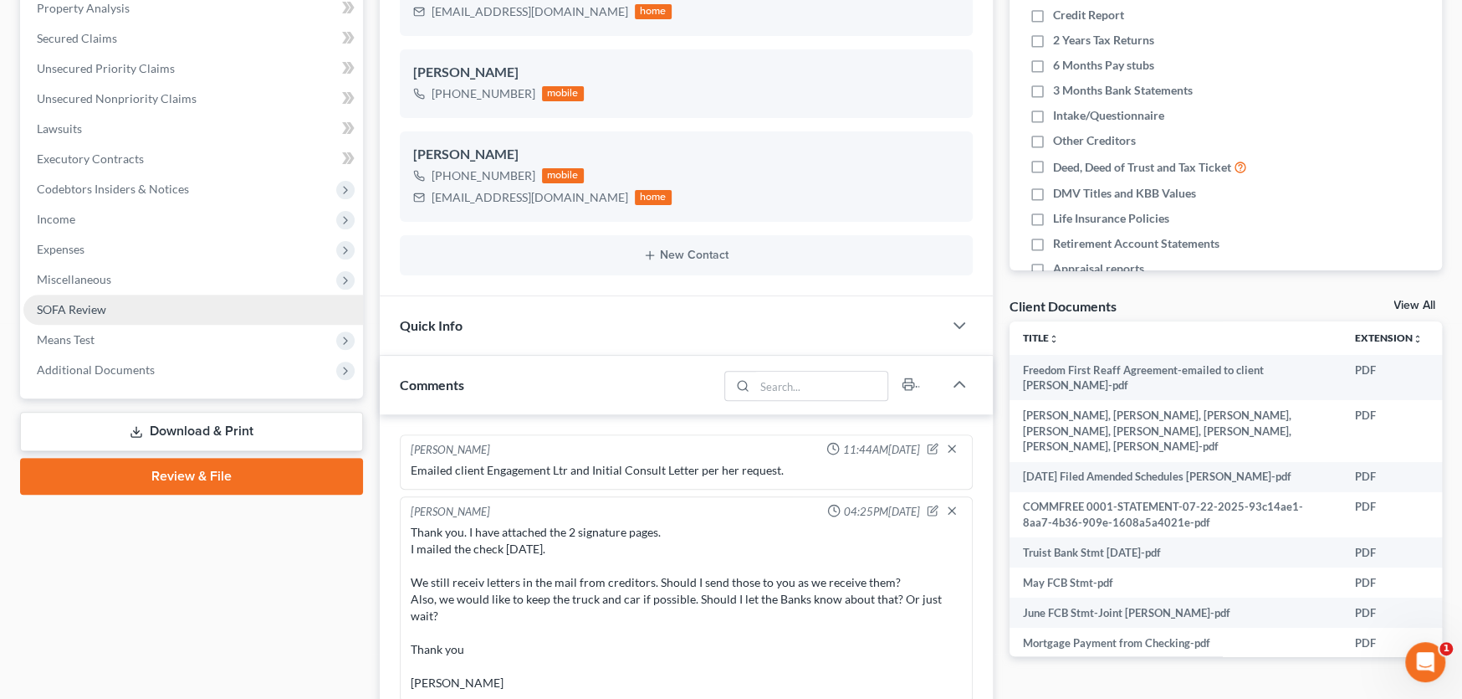
scroll to position [1503, 0]
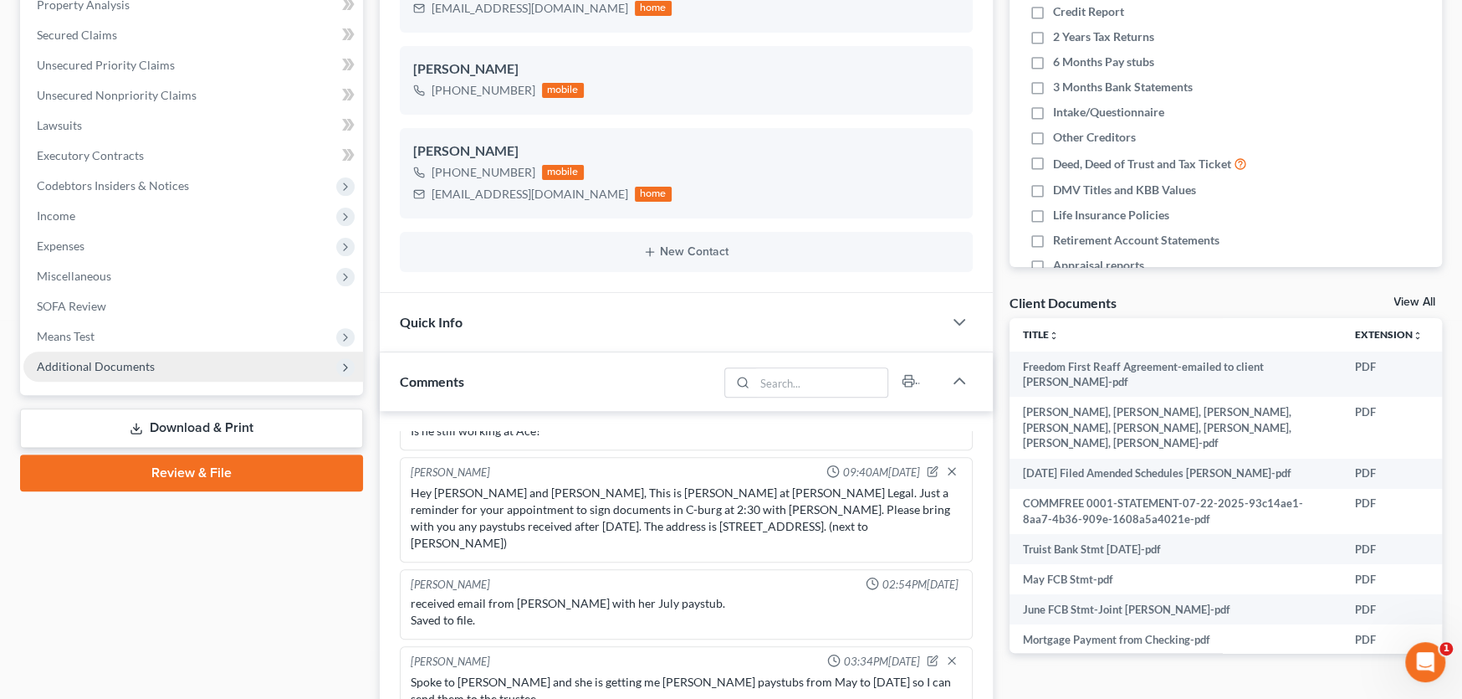
click at [102, 365] on span "Additional Documents" at bounding box center [96, 366] width 118 height 14
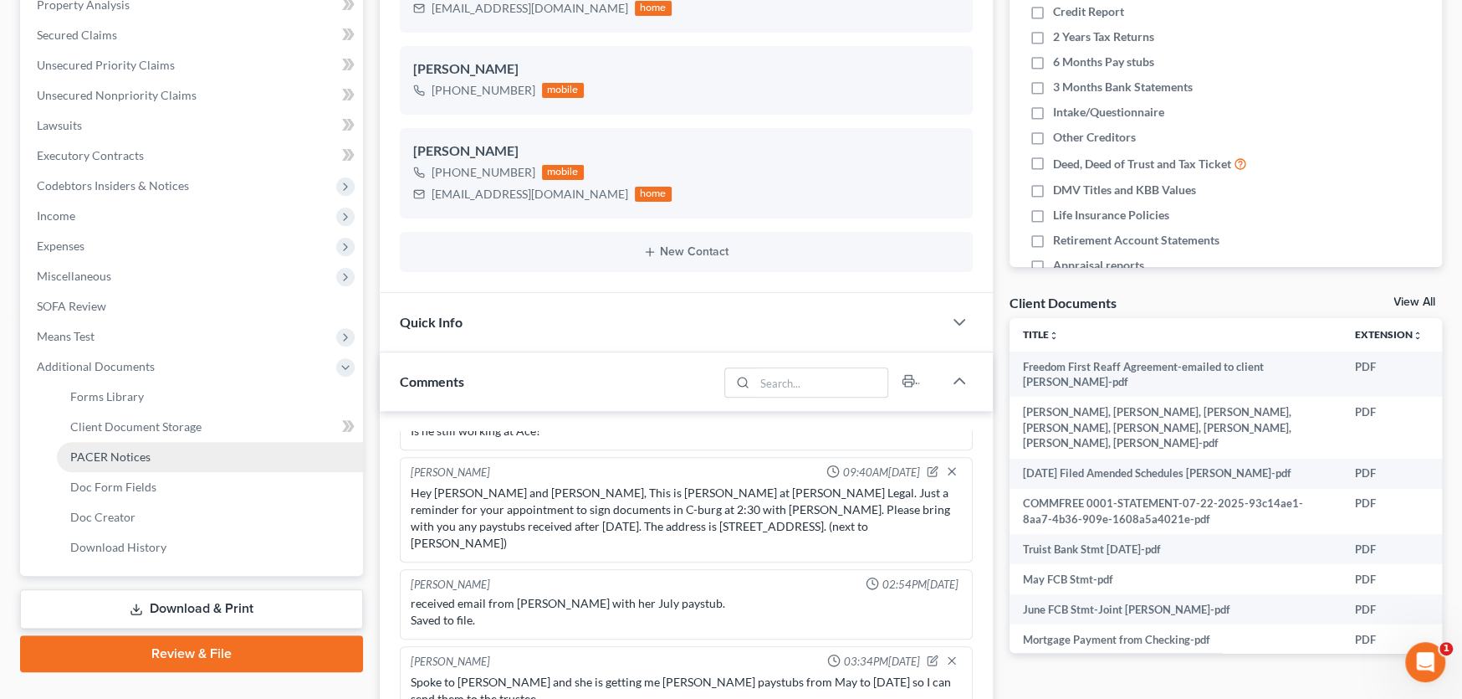
click at [105, 453] on span "PACER Notices" at bounding box center [110, 456] width 80 height 14
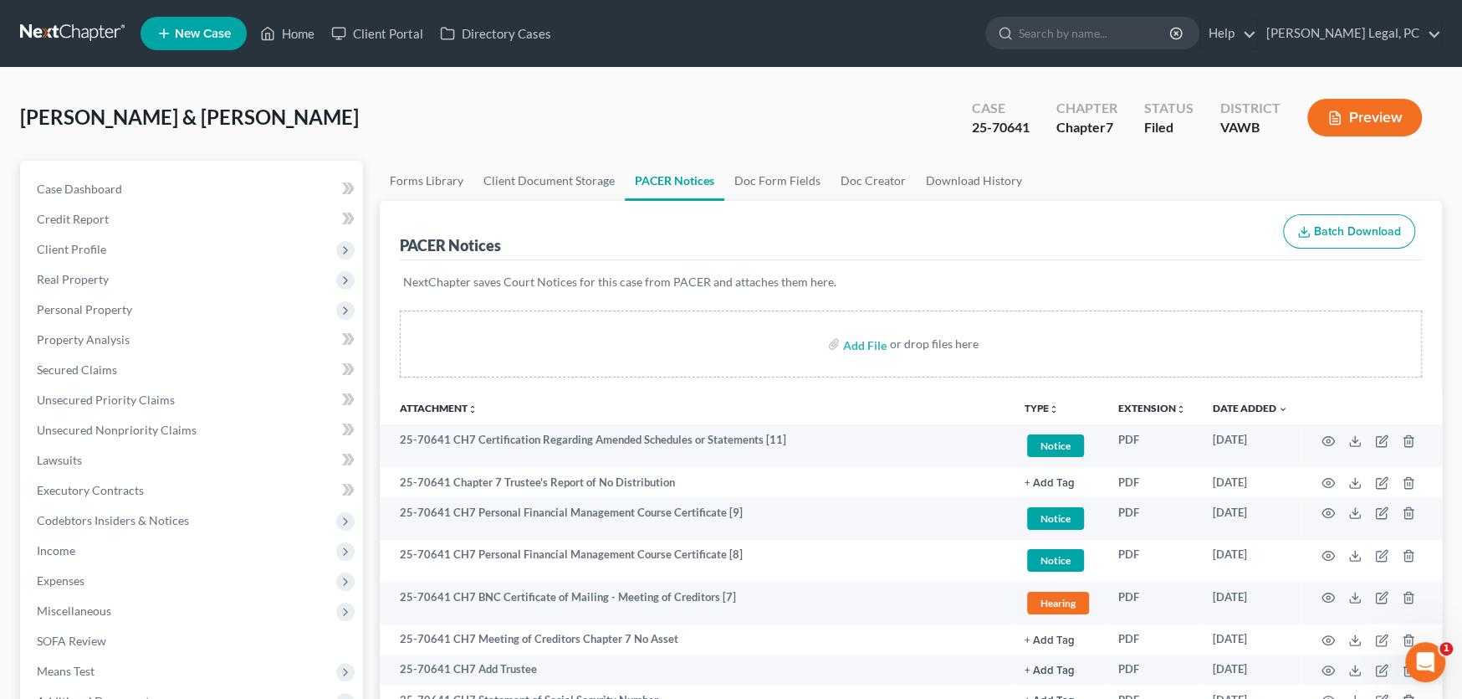
scroll to position [370, 0]
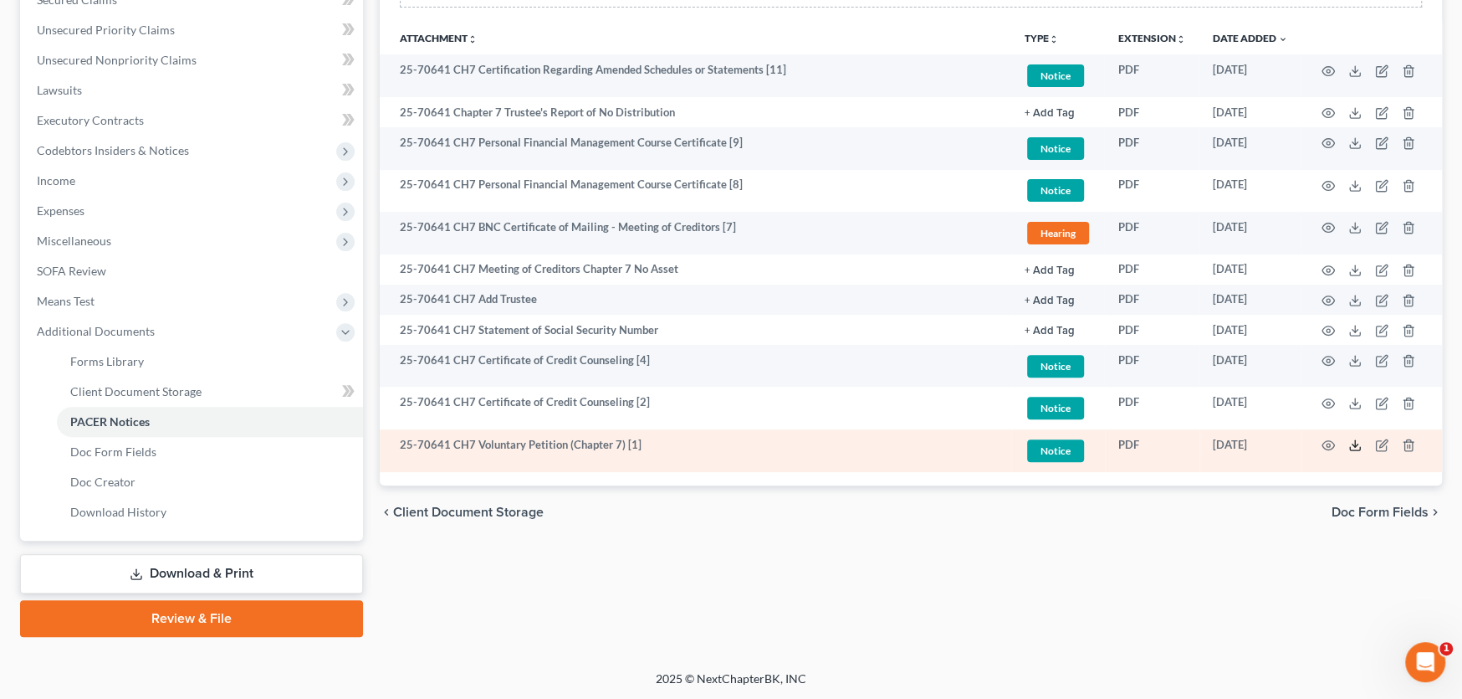
click at [1356, 446] on icon at bounding box center [1355, 444] width 13 height 13
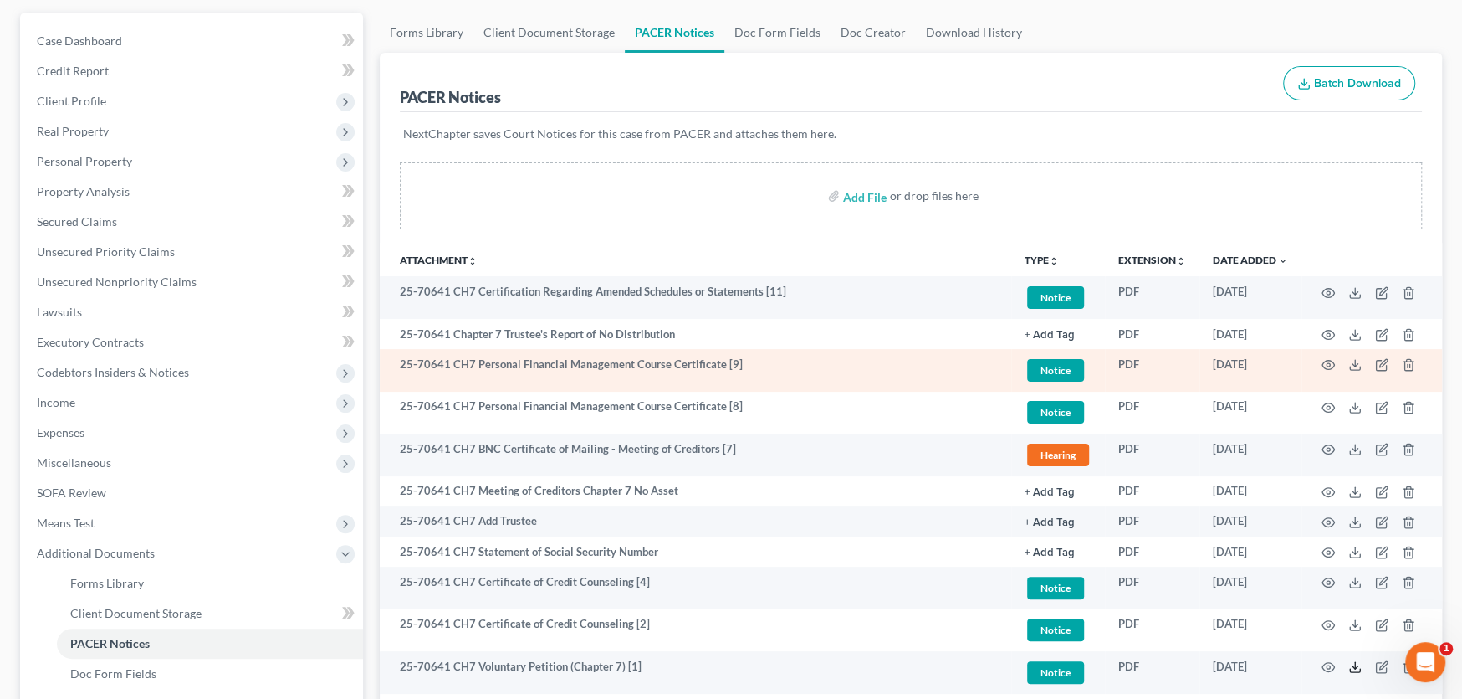
scroll to position [0, 0]
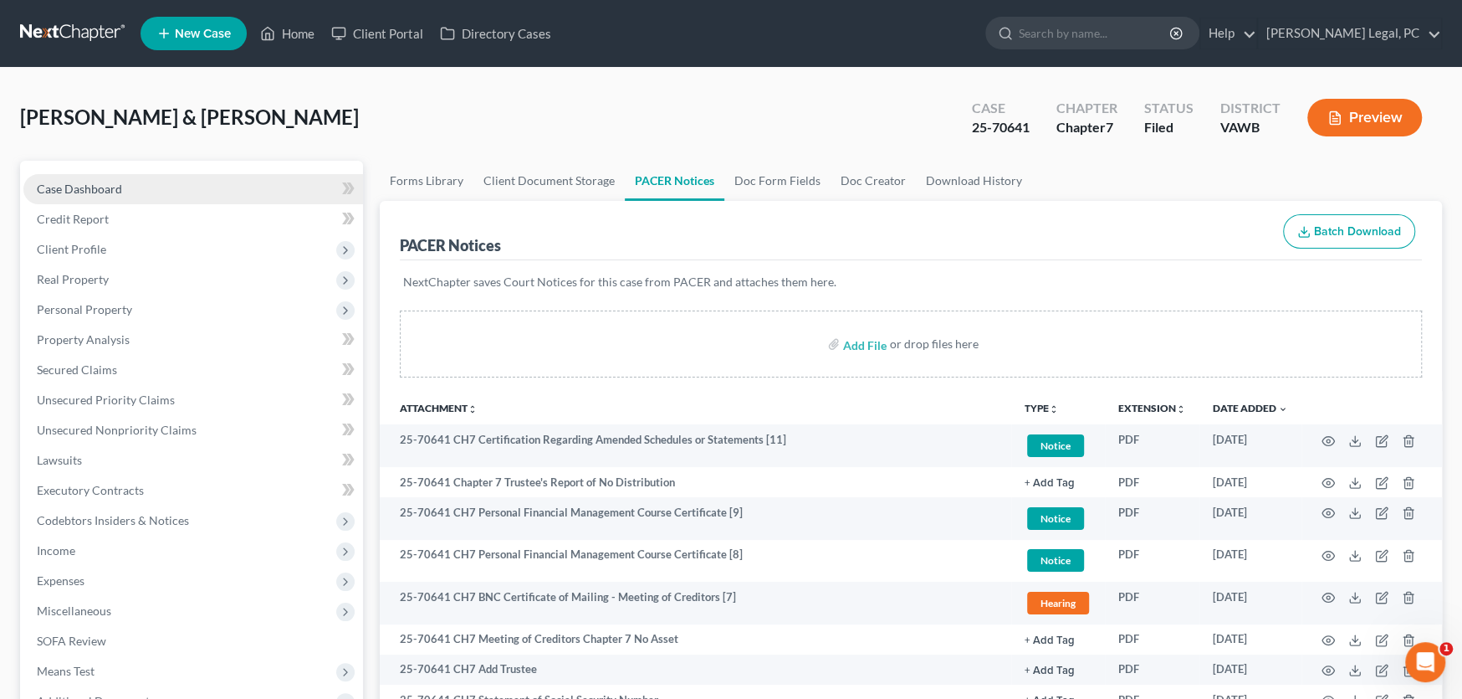
click at [79, 182] on span "Case Dashboard" at bounding box center [79, 189] width 85 height 14
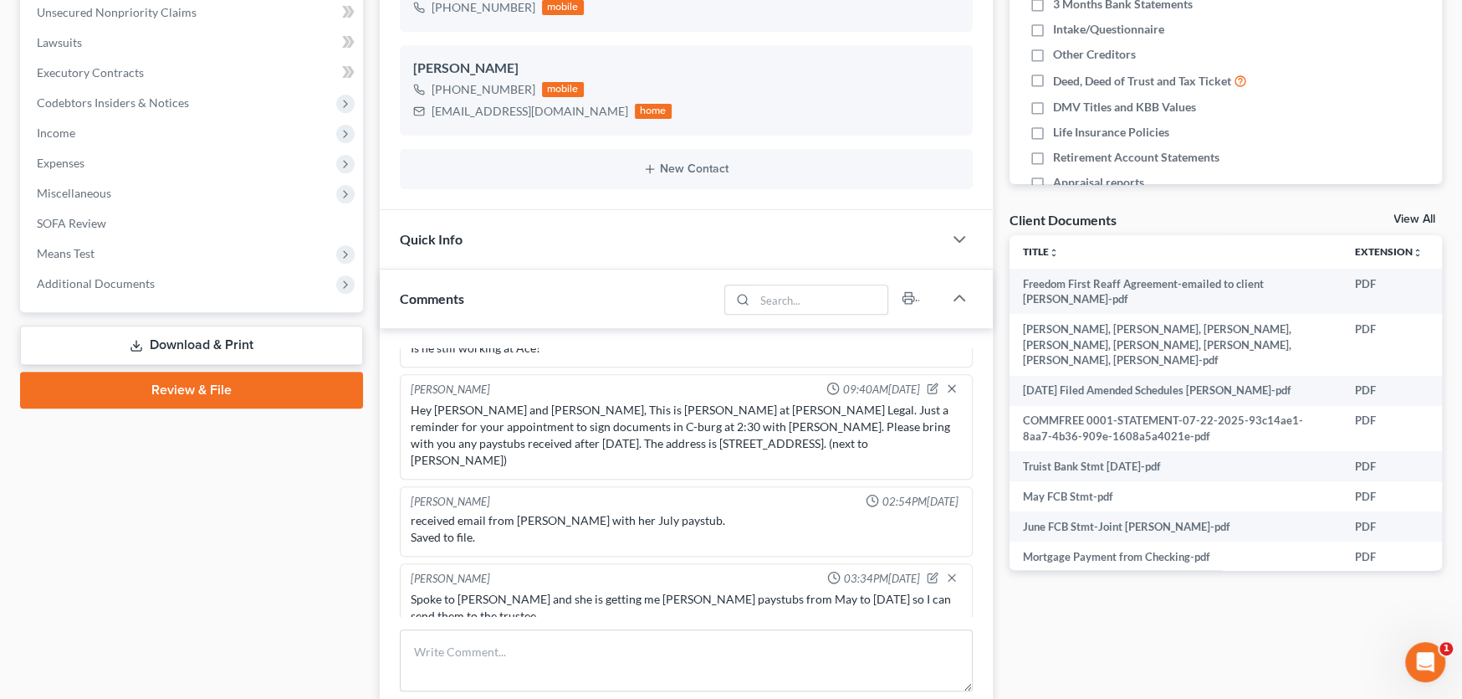
scroll to position [821, 0]
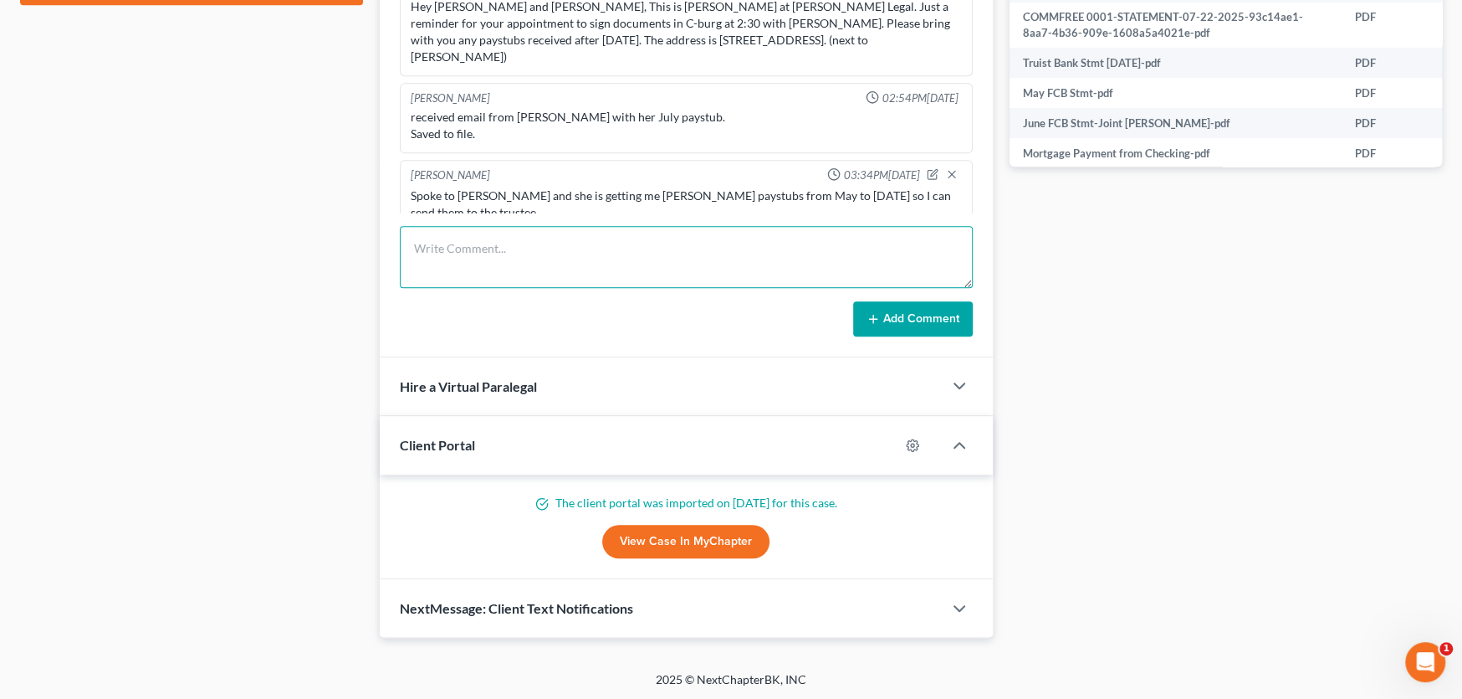
click at [478, 242] on textarea at bounding box center [686, 257] width 573 height 62
paste textarea "For some reason, I thought Shane said I would get a packet of my creditors befo…"
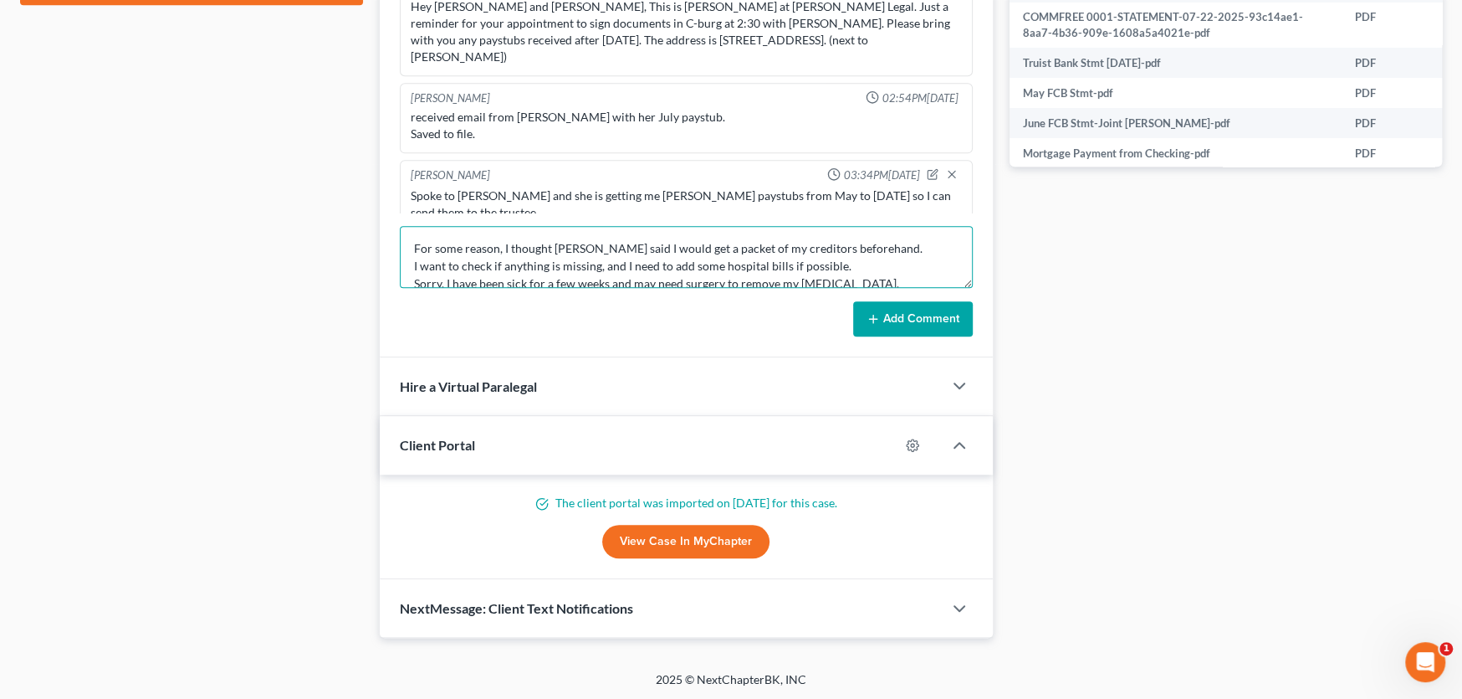
scroll to position [91, 0]
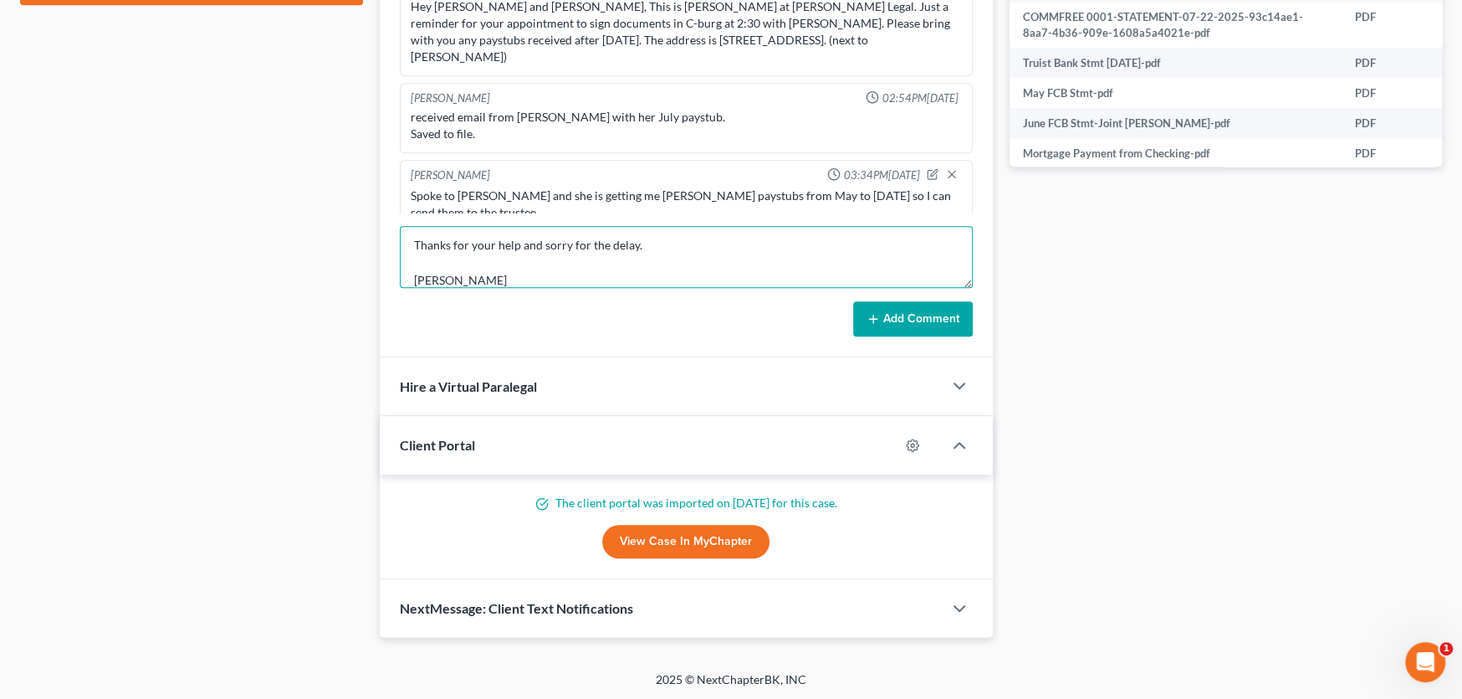
click at [415, 254] on textarea "For some reason, I thought Shane said I would get a packet of my creditors befo…" at bounding box center [686, 257] width 573 height 62
type textarea "For some reason, I thought Shane said I would get a packet of my creditors befo…"
click at [914, 318] on button "Add Comment" at bounding box center [913, 318] width 120 height 35
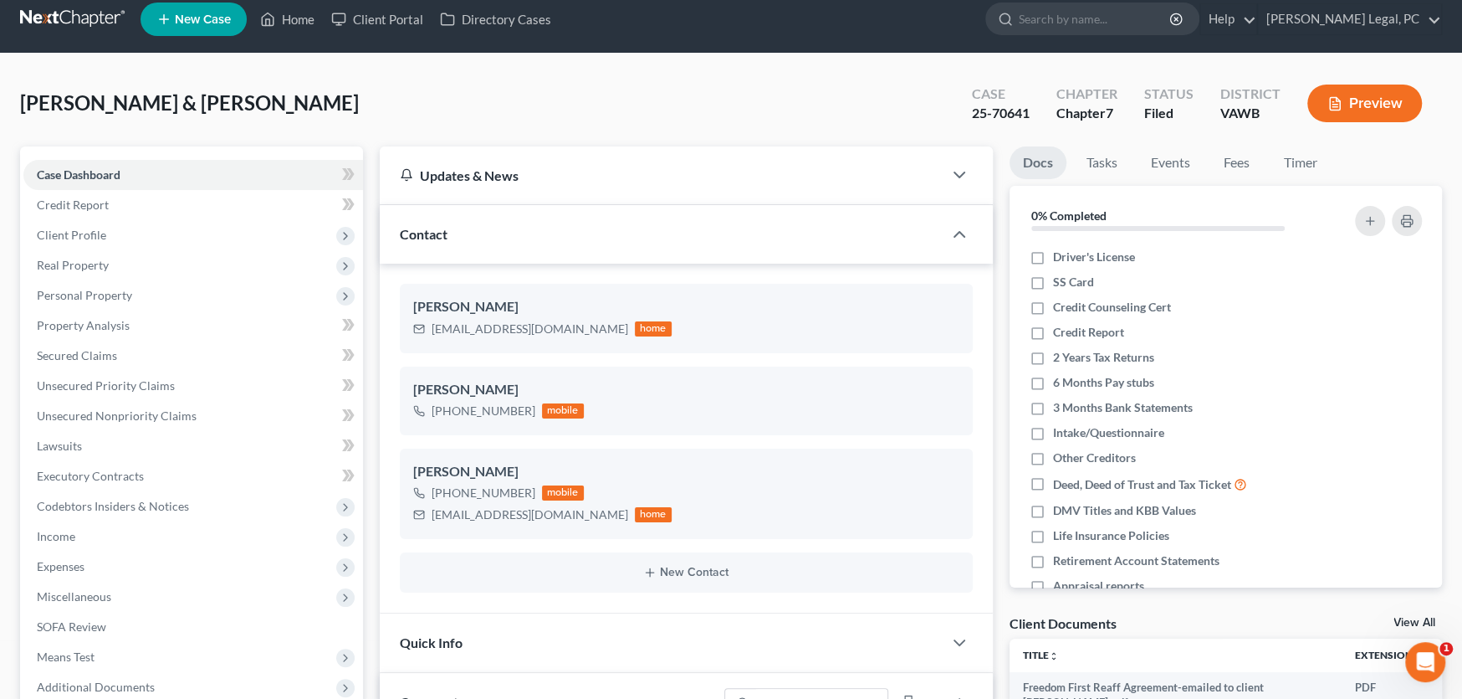
scroll to position [0, 0]
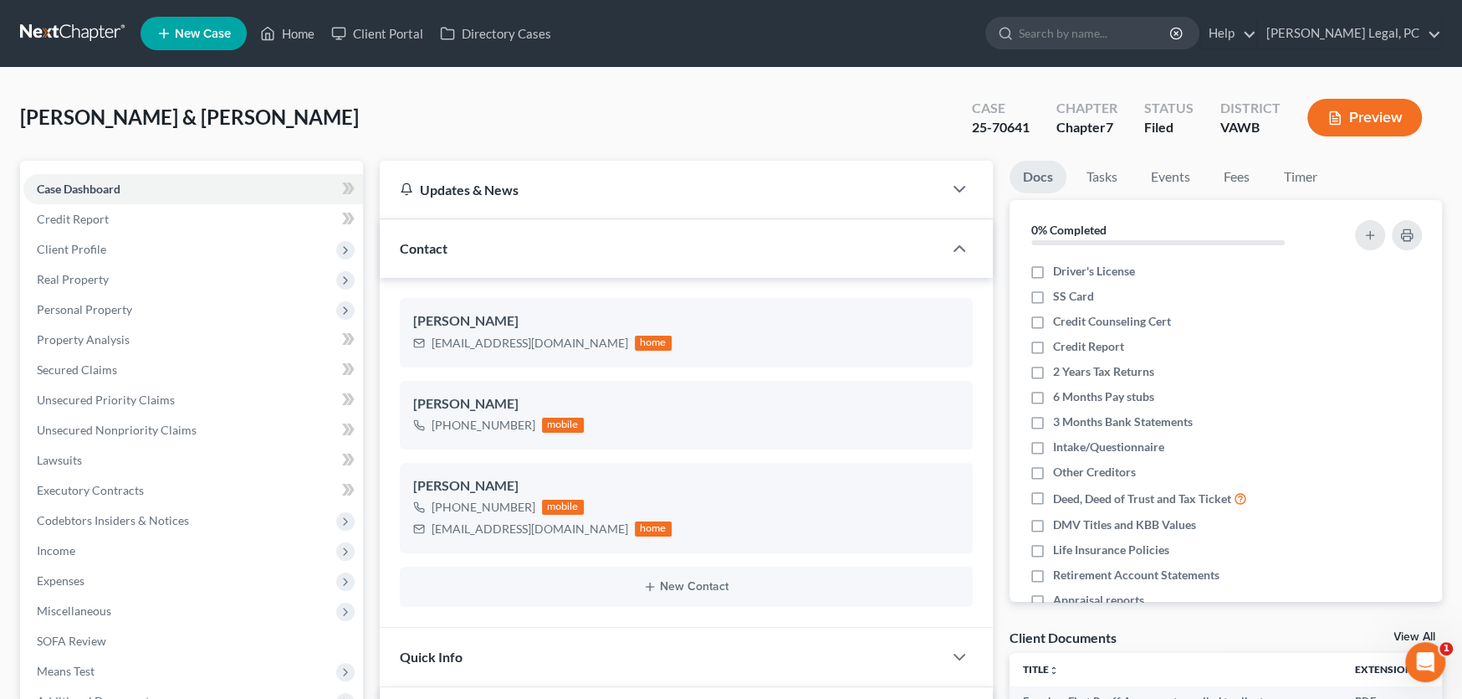
click at [74, 32] on link at bounding box center [73, 33] width 107 height 30
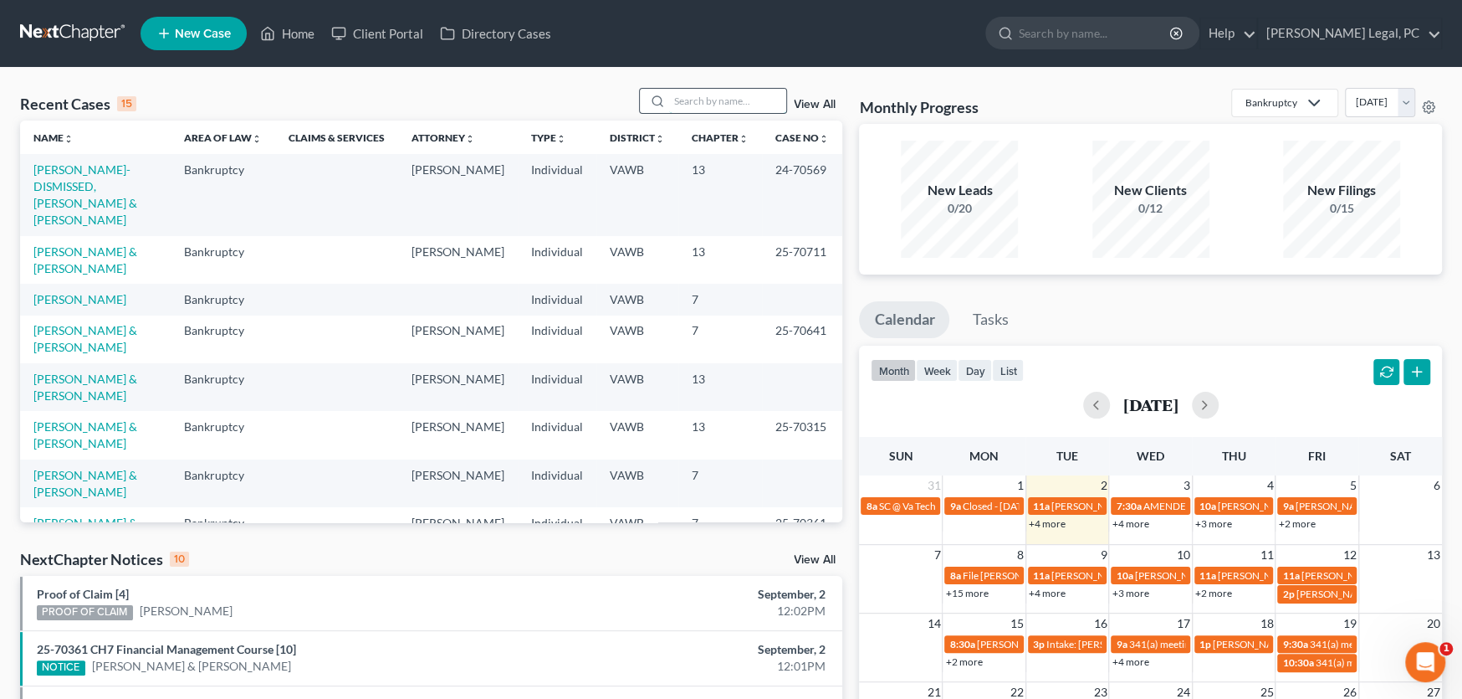
click at [704, 103] on input "search" at bounding box center [727, 101] width 117 height 24
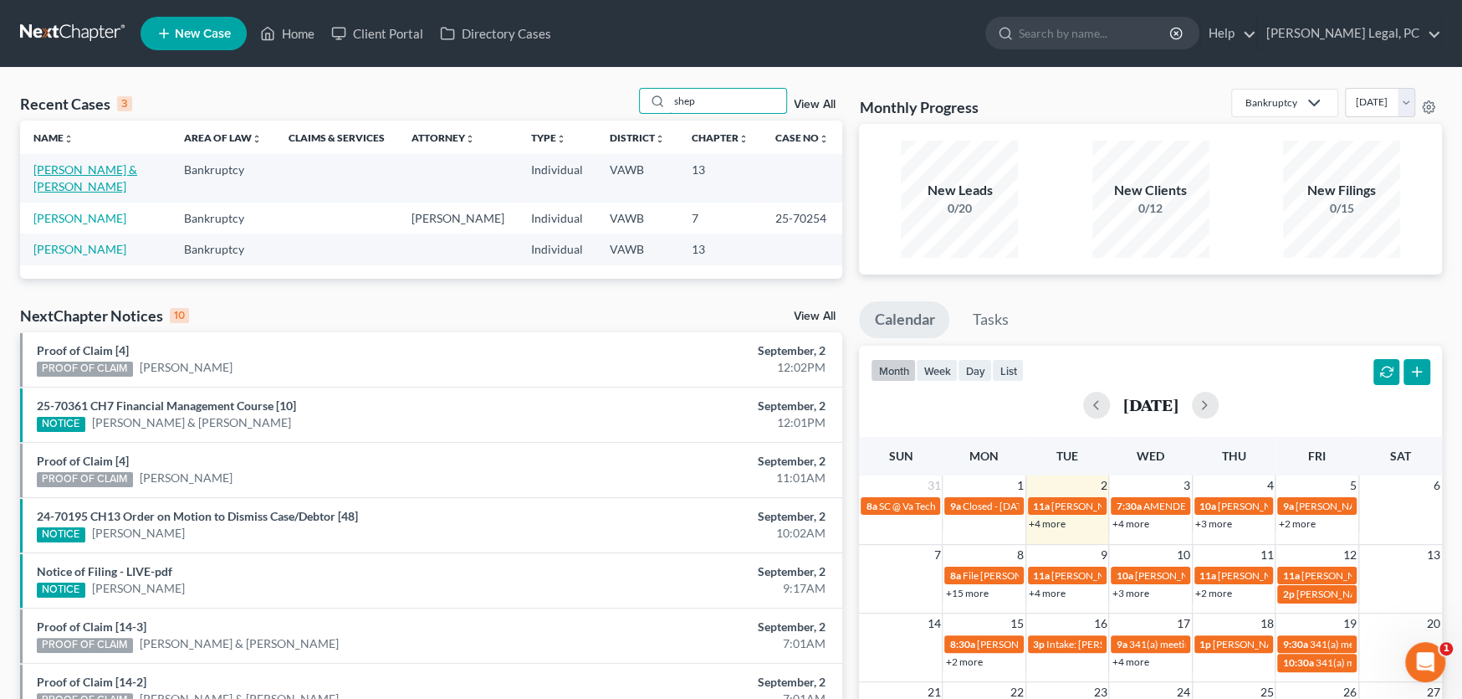
type input "shep"
click at [104, 171] on link "[PERSON_NAME] & [PERSON_NAME]" at bounding box center [85, 177] width 104 height 31
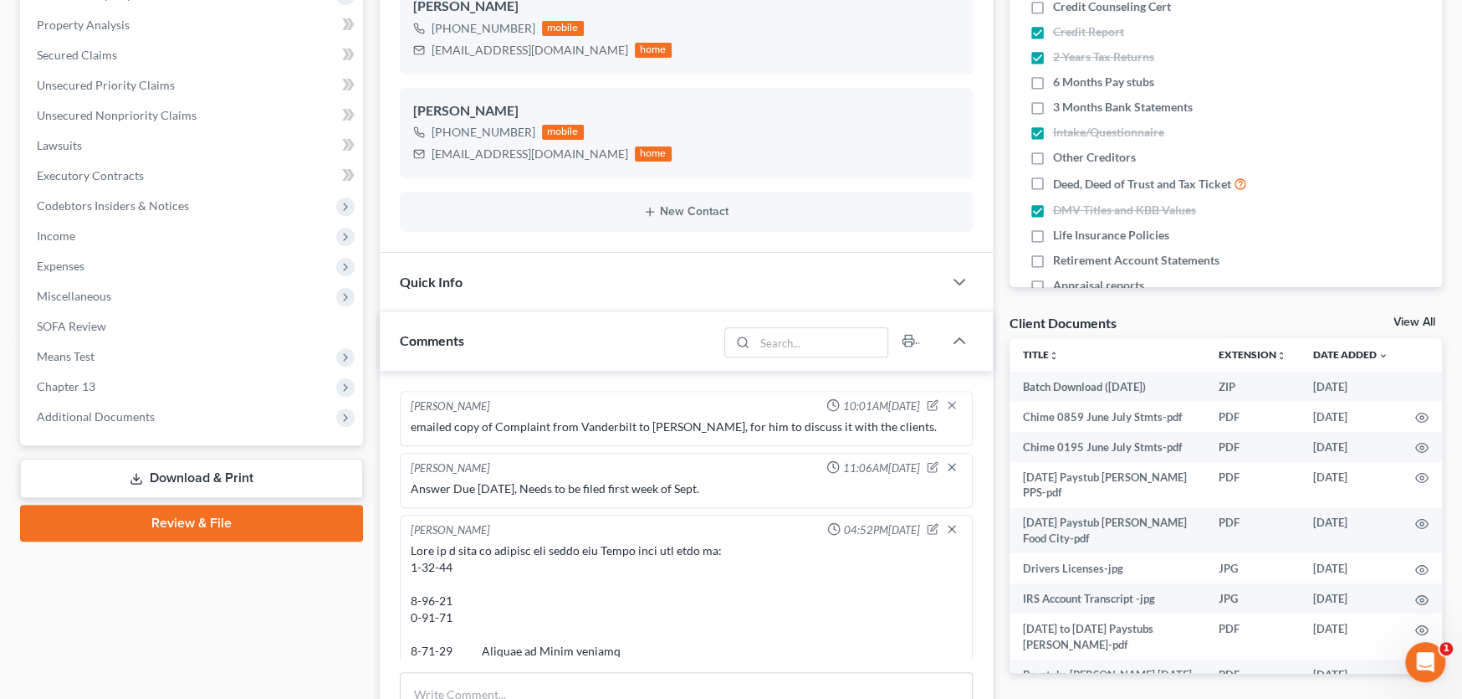
scroll to position [335, 0]
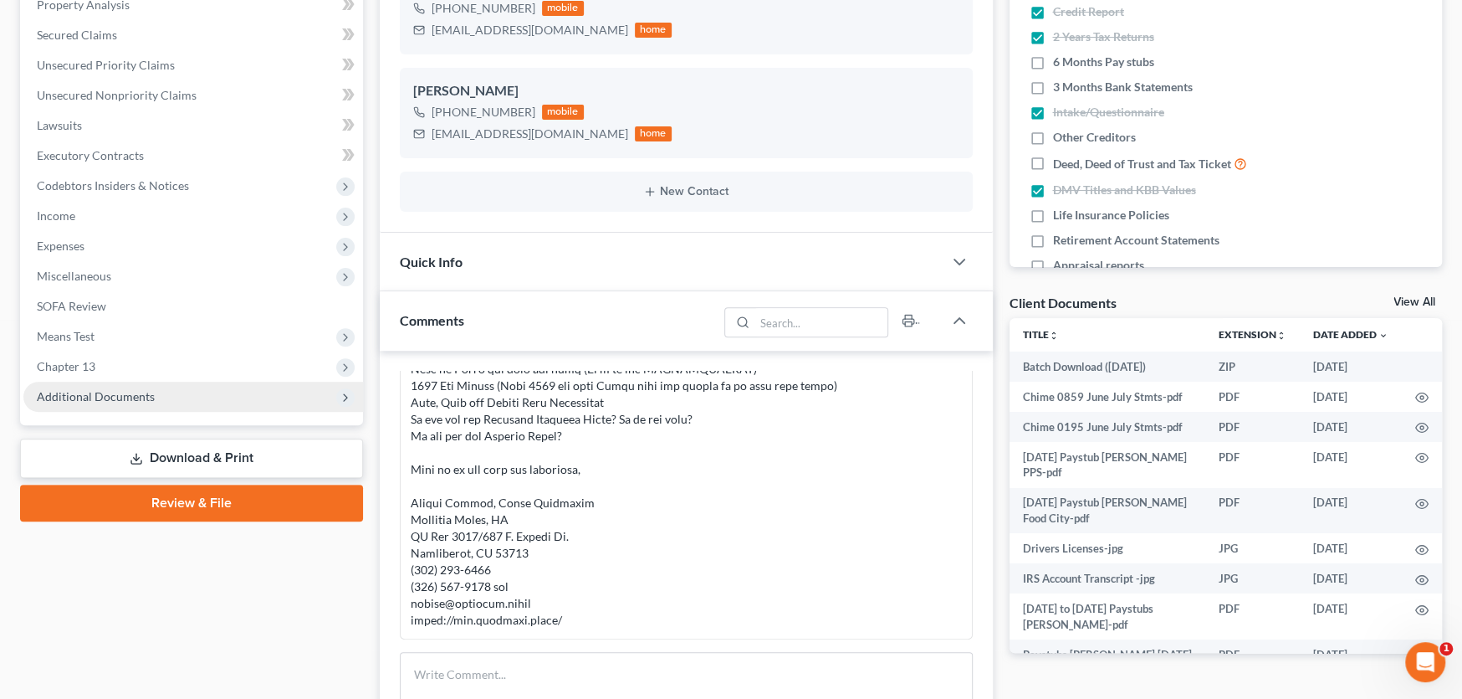
click at [120, 391] on span "Additional Documents" at bounding box center [96, 396] width 118 height 14
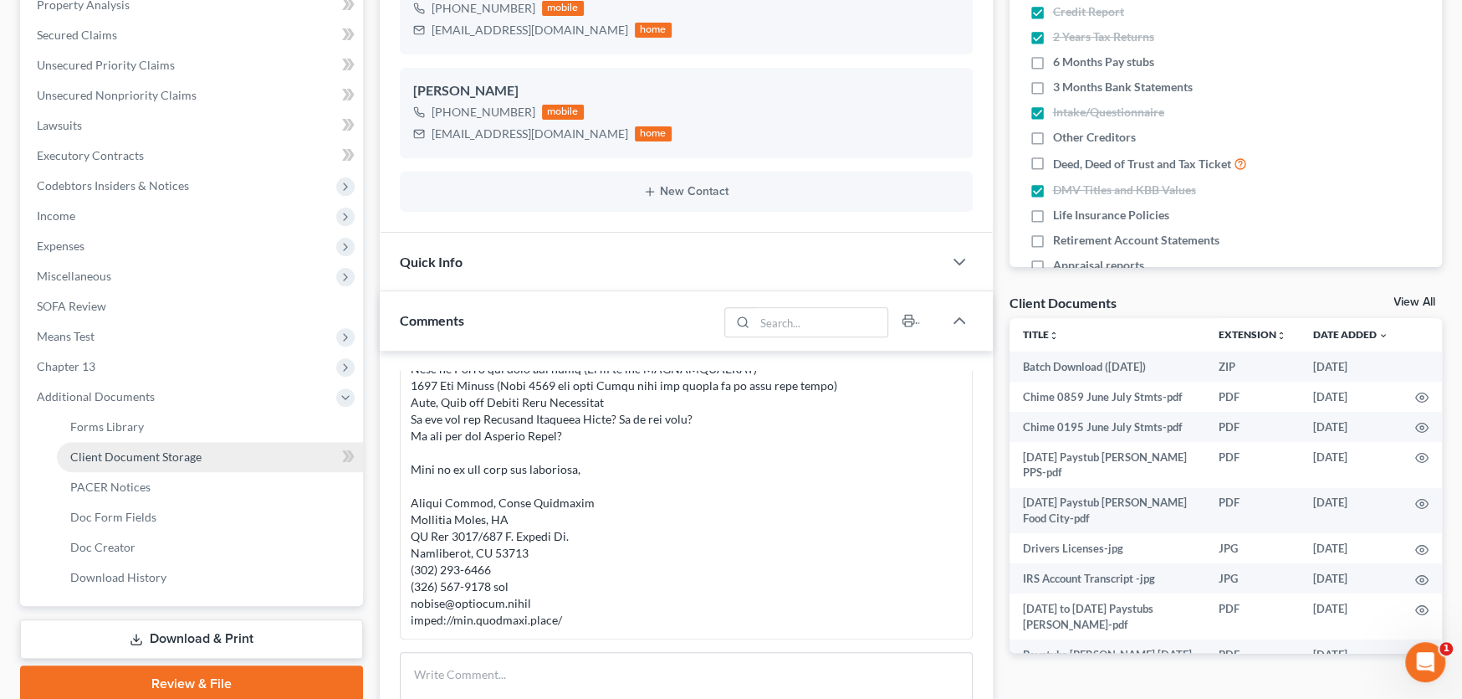
click at [193, 451] on span "Client Document Storage" at bounding box center [135, 456] width 131 height 14
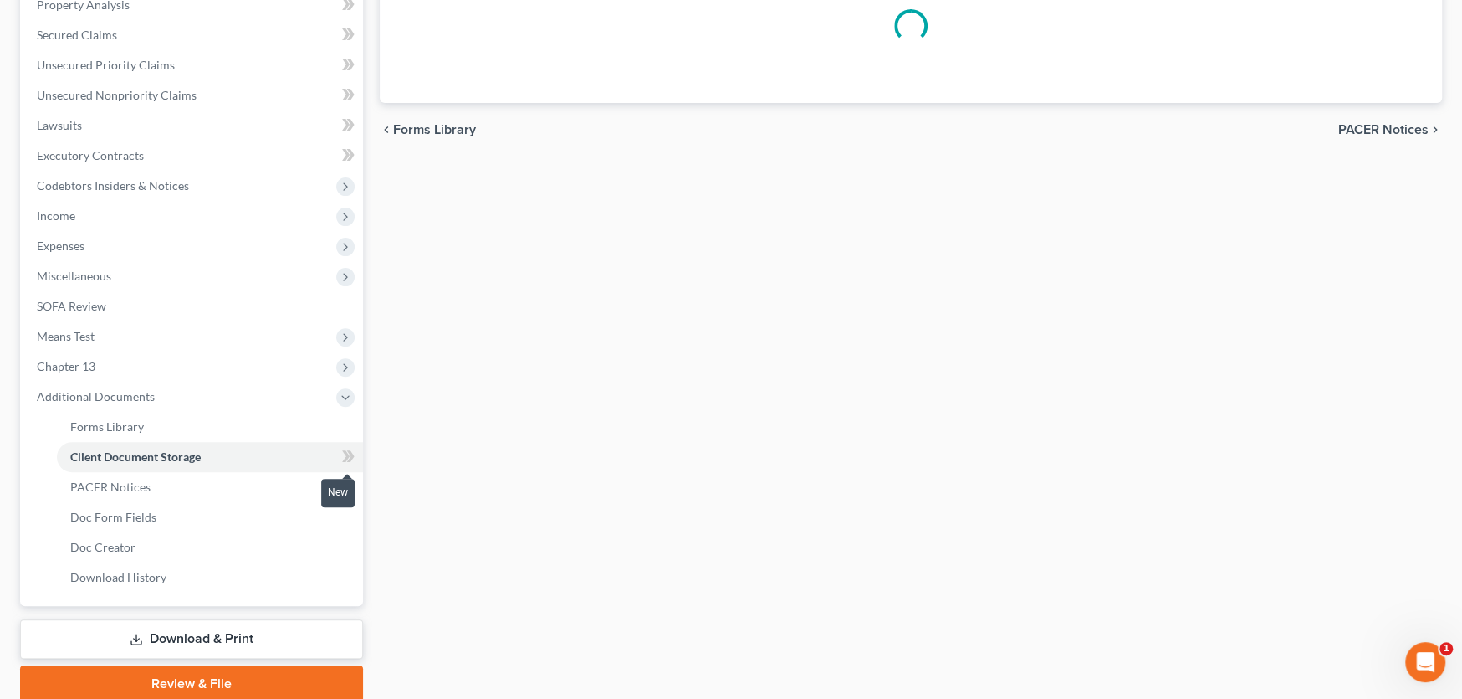
select select "0"
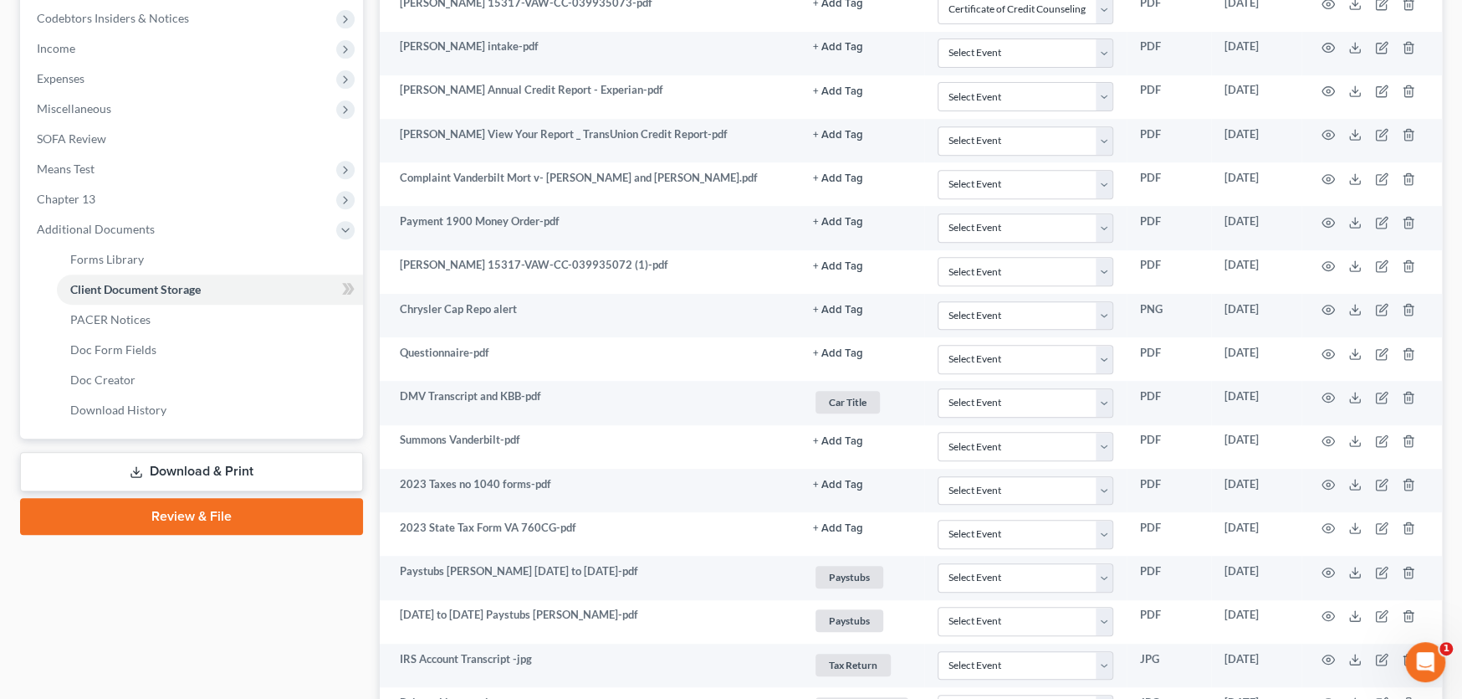
select select "0"
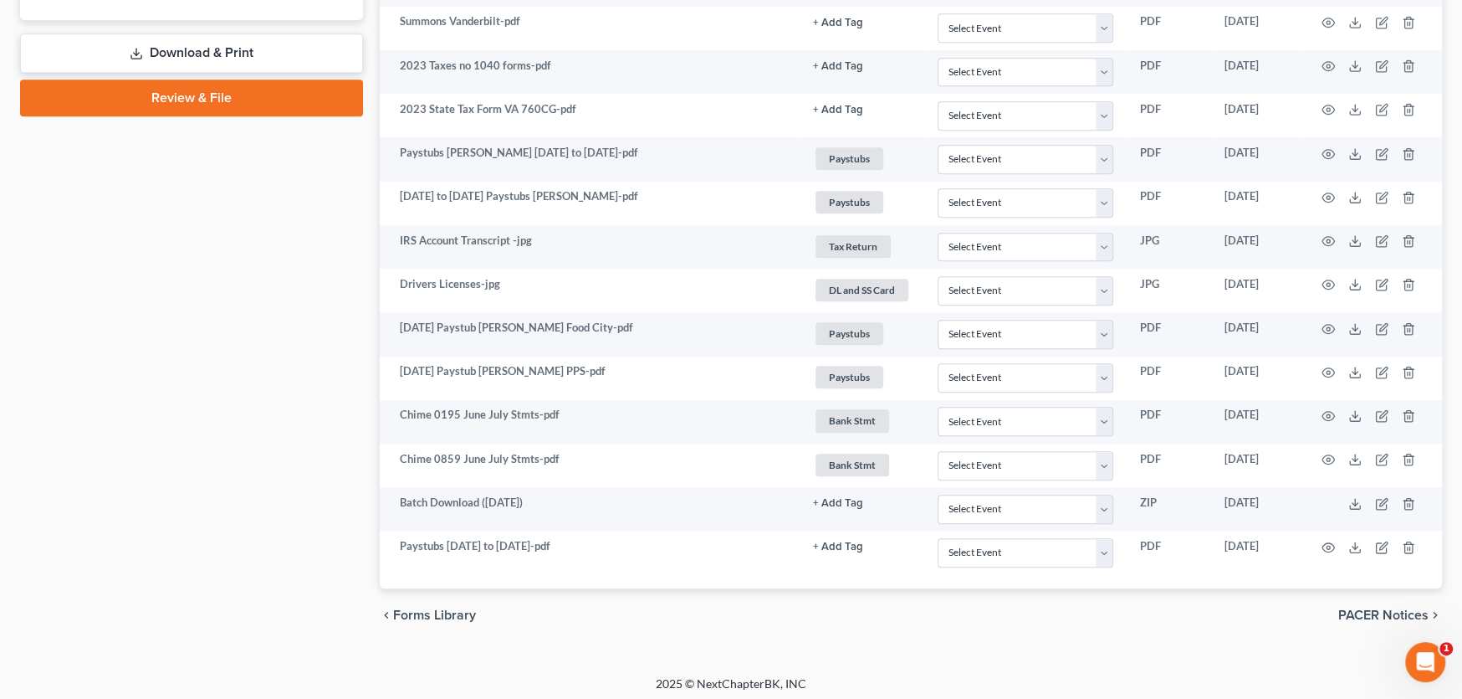
scroll to position [922, 0]
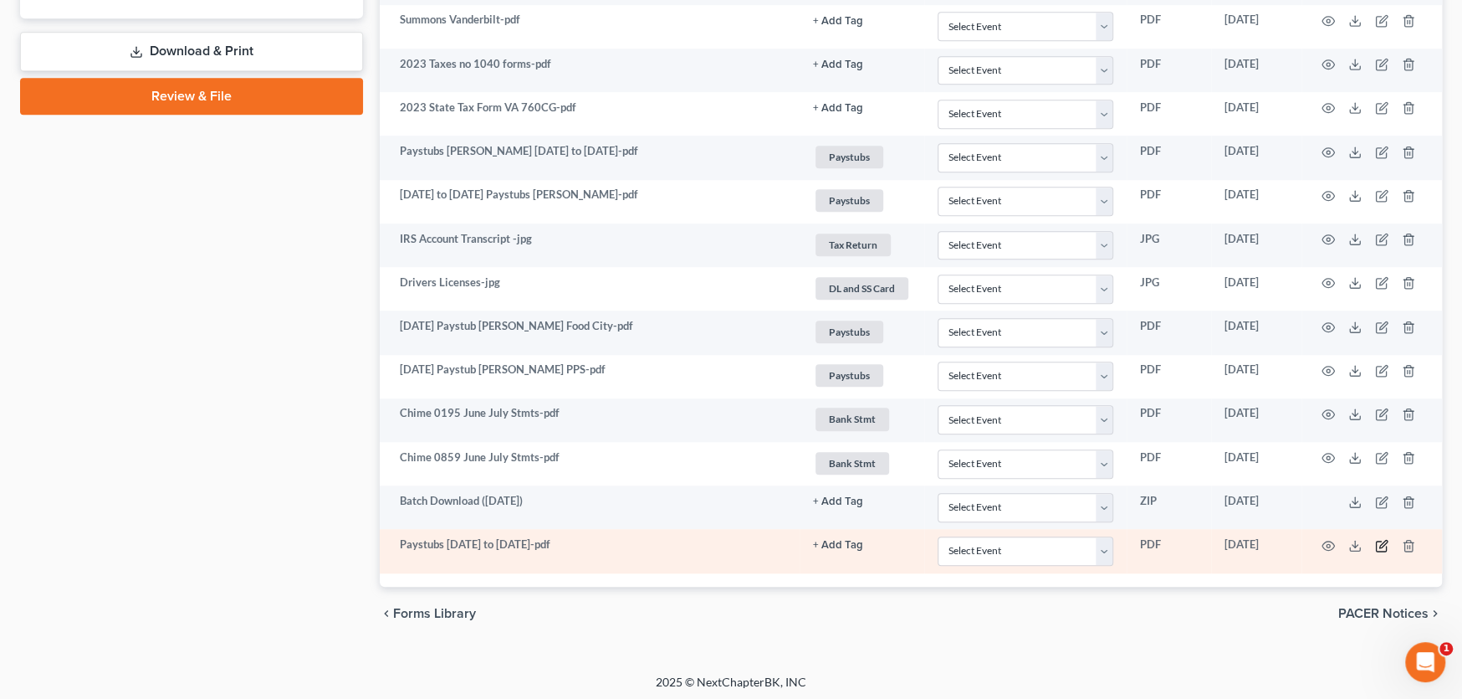
click at [1376, 545] on icon "button" at bounding box center [1381, 545] width 10 height 10
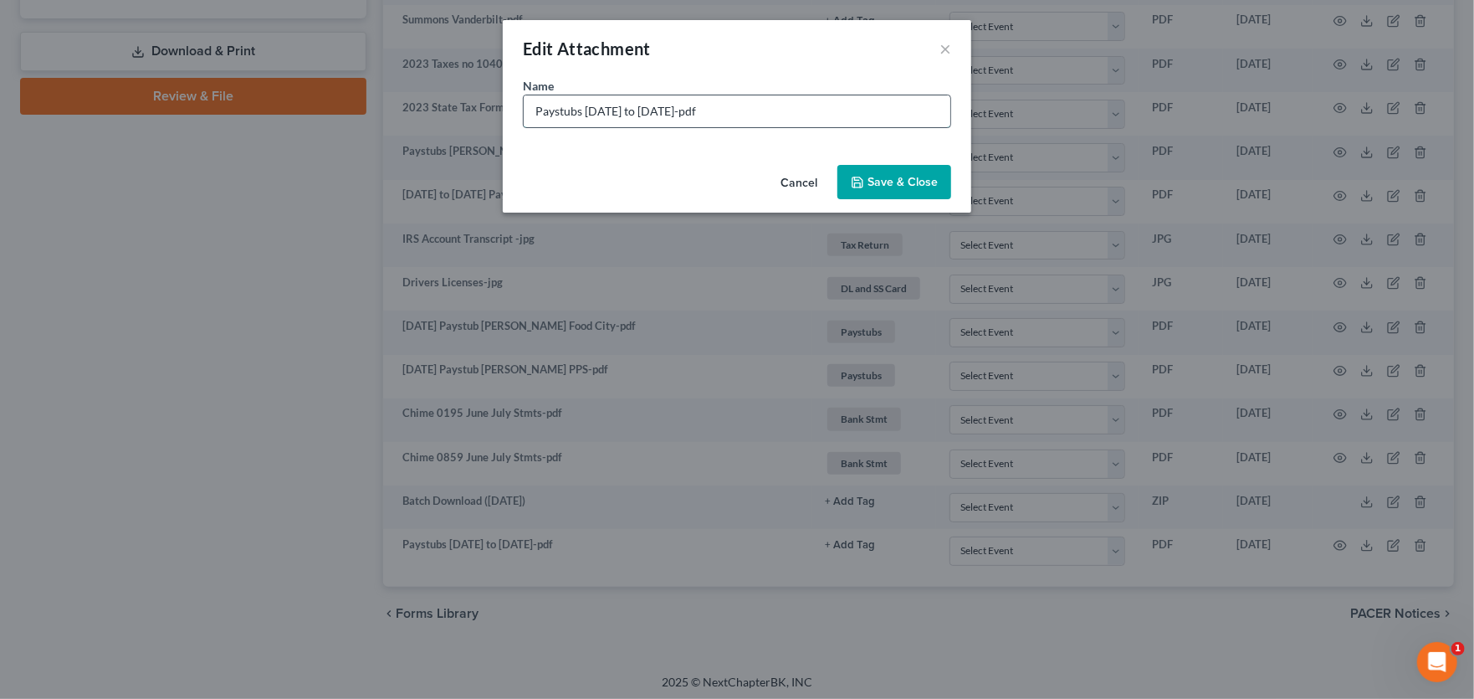
click at [578, 110] on input "Paystubs [DATE] to [DATE]-pdf" at bounding box center [737, 111] width 427 height 32
type input "Paystubs [PERSON_NAME] [DATE] to [DATE]-pdf"
click at [883, 187] on span "Save & Close" at bounding box center [903, 182] width 70 height 14
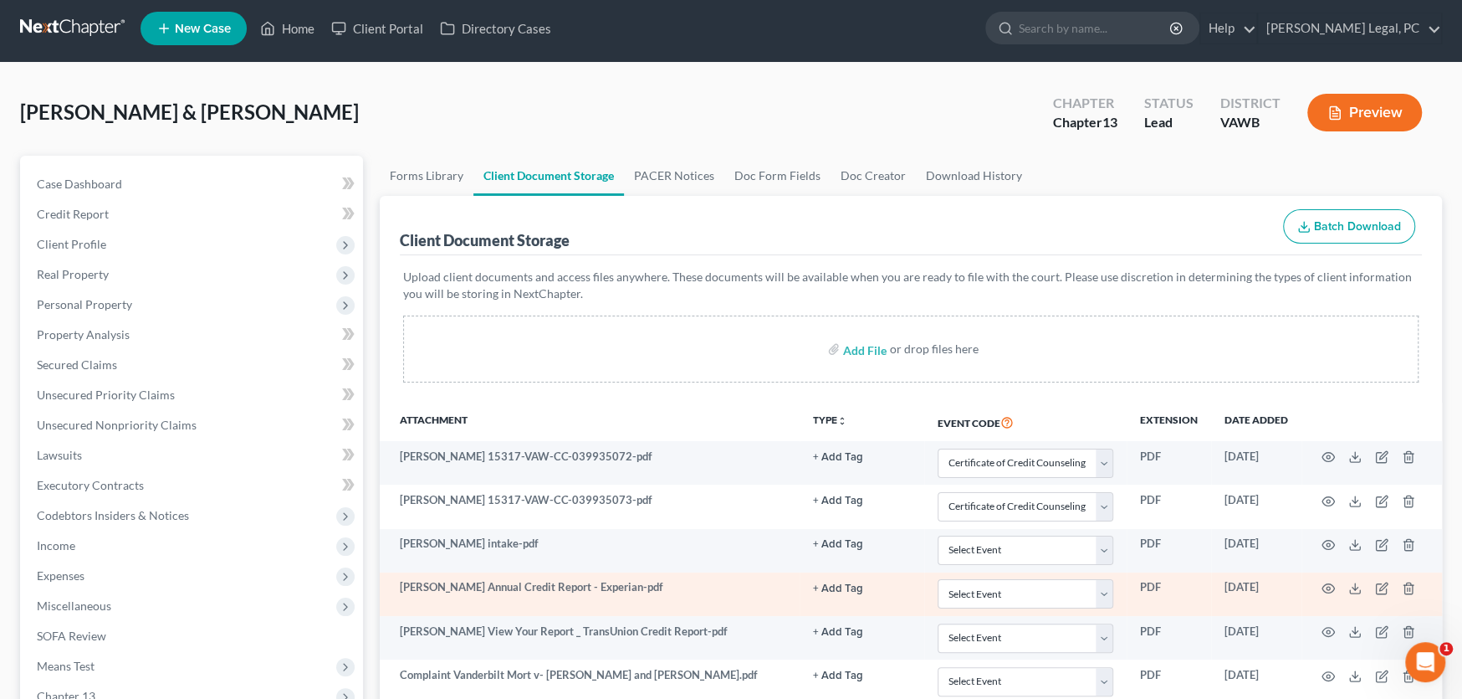
scroll to position [0, 0]
